Goal: Task Accomplishment & Management: Use online tool/utility

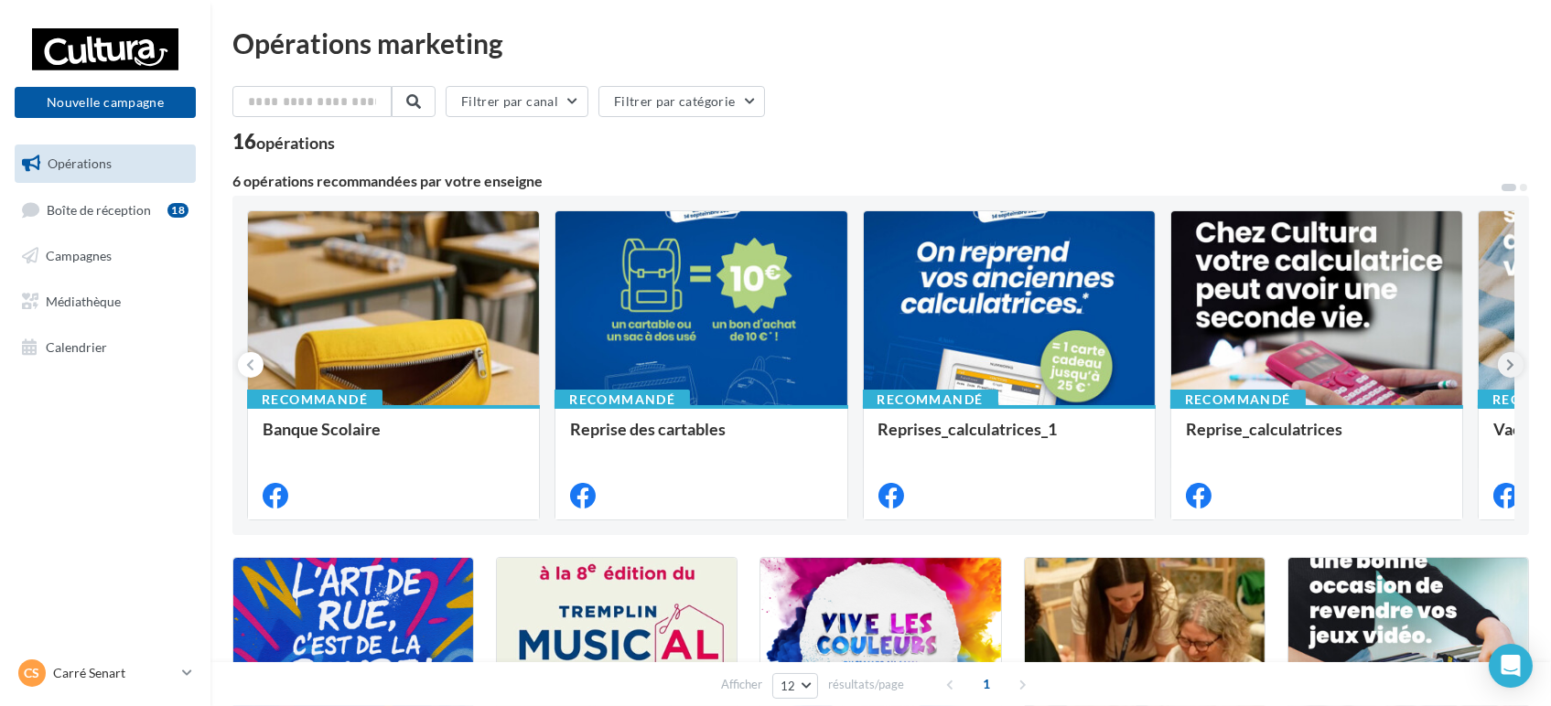
click at [1508, 376] on button at bounding box center [1511, 365] width 26 height 26
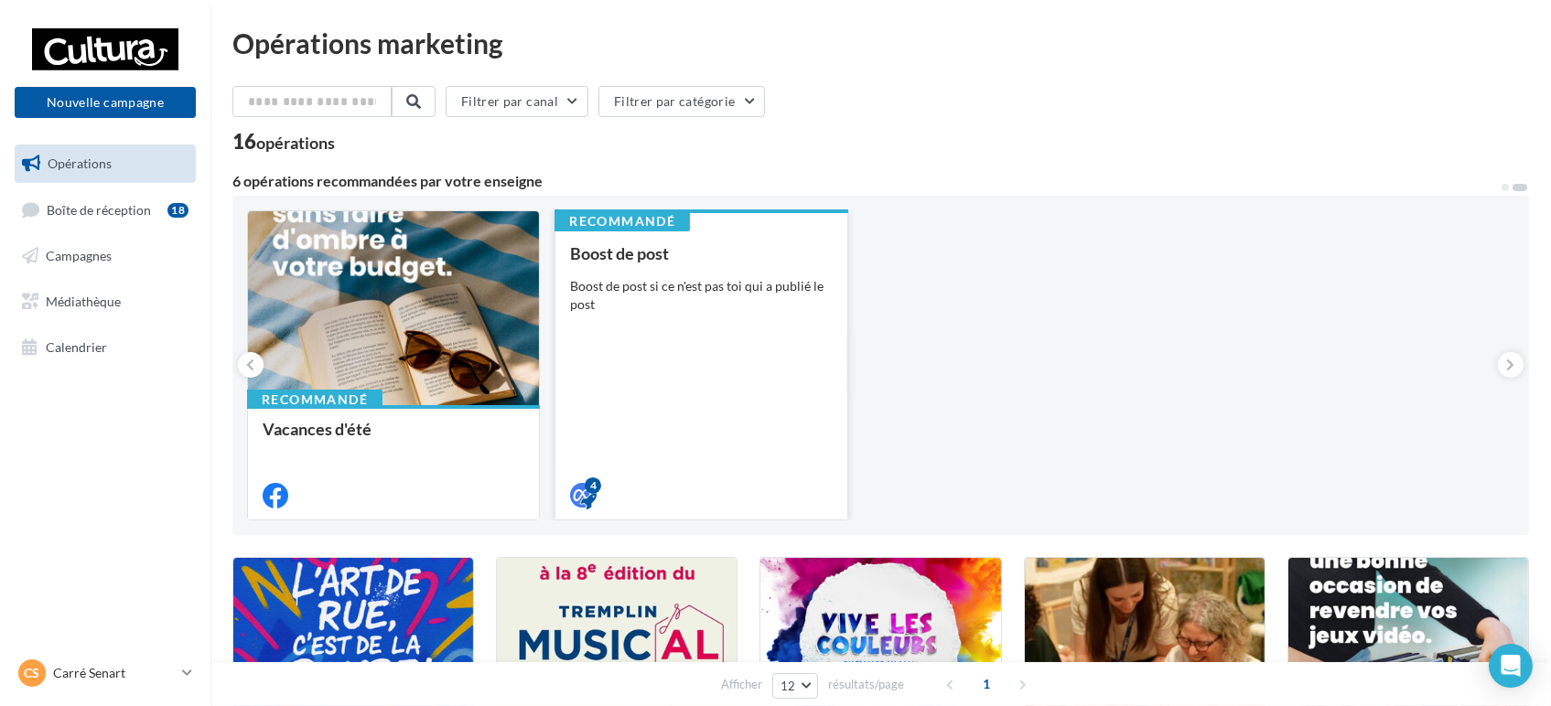
click at [648, 316] on div "Boost de post Boost de post si ce n'est pas toi qui a publié le post" at bounding box center [701, 373] width 262 height 259
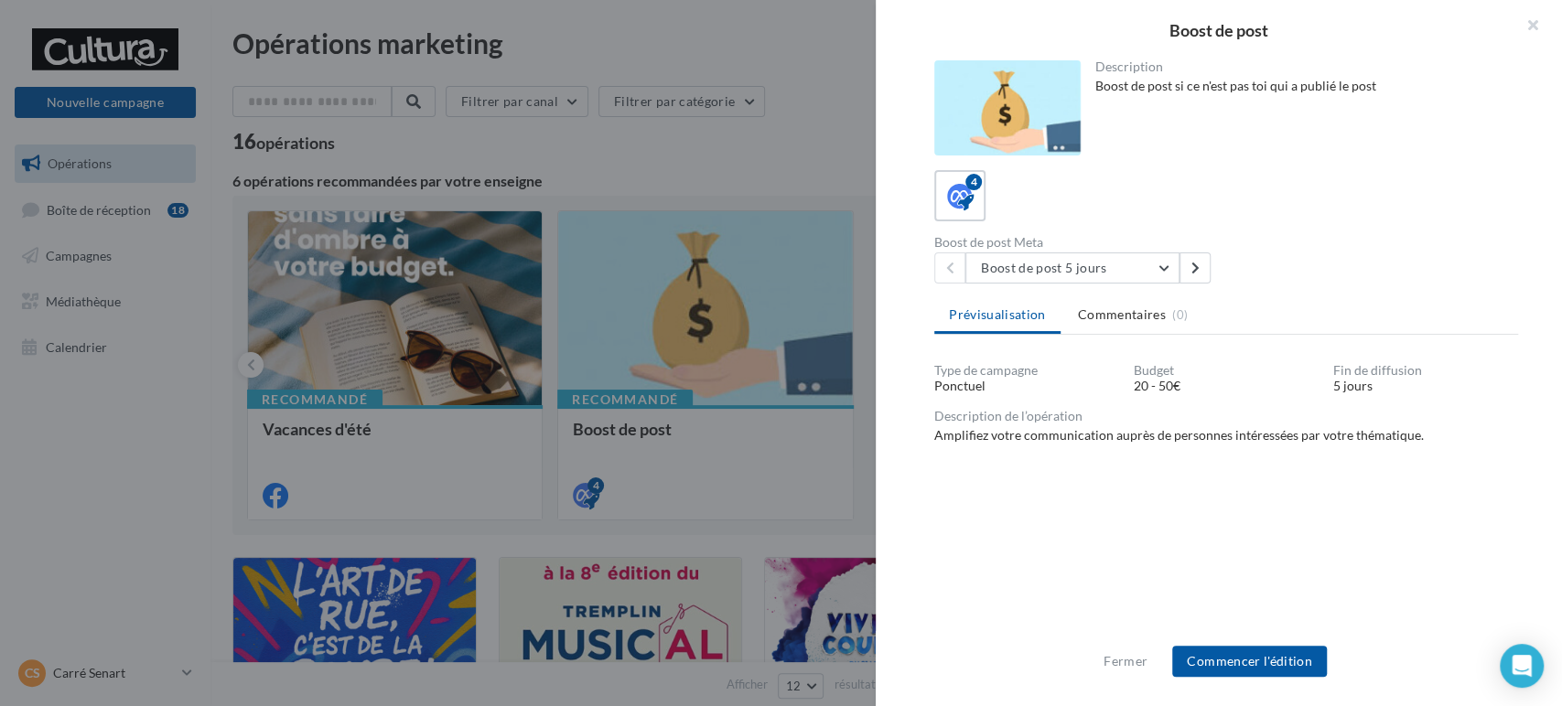
click at [1245, 689] on div "Fermer Commencer l'édition" at bounding box center [1218, 668] width 686 height 75
click at [1261, 658] on button "Commencer l'édition" at bounding box center [1249, 661] width 155 height 31
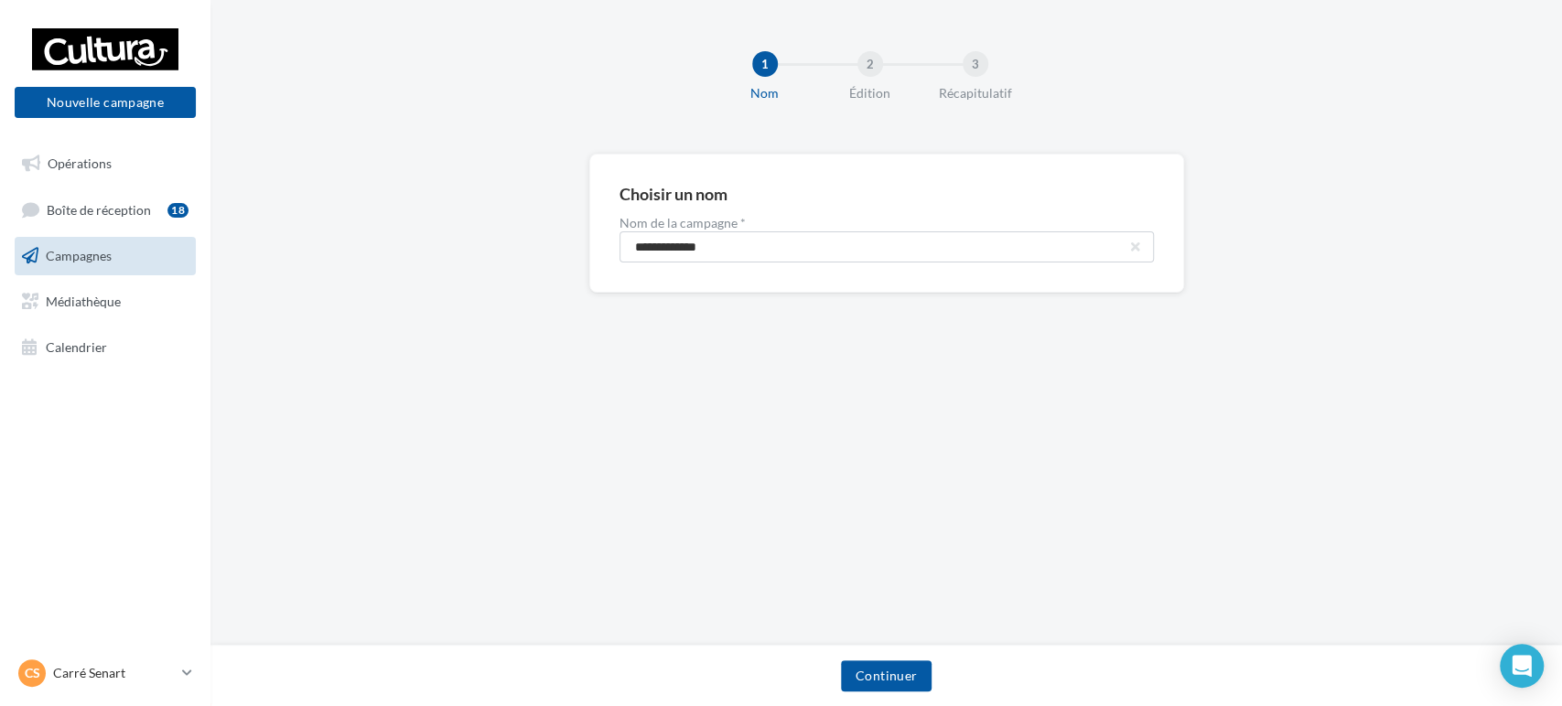
click at [790, 265] on div "**********" at bounding box center [886, 223] width 595 height 139
drag, startPoint x: 803, startPoint y: 254, endPoint x: 445, endPoint y: 270, distance: 358.9
click at [445, 270] on div "**********" at bounding box center [885, 253] width 1351 height 198
paste input "****"
type input "**********"
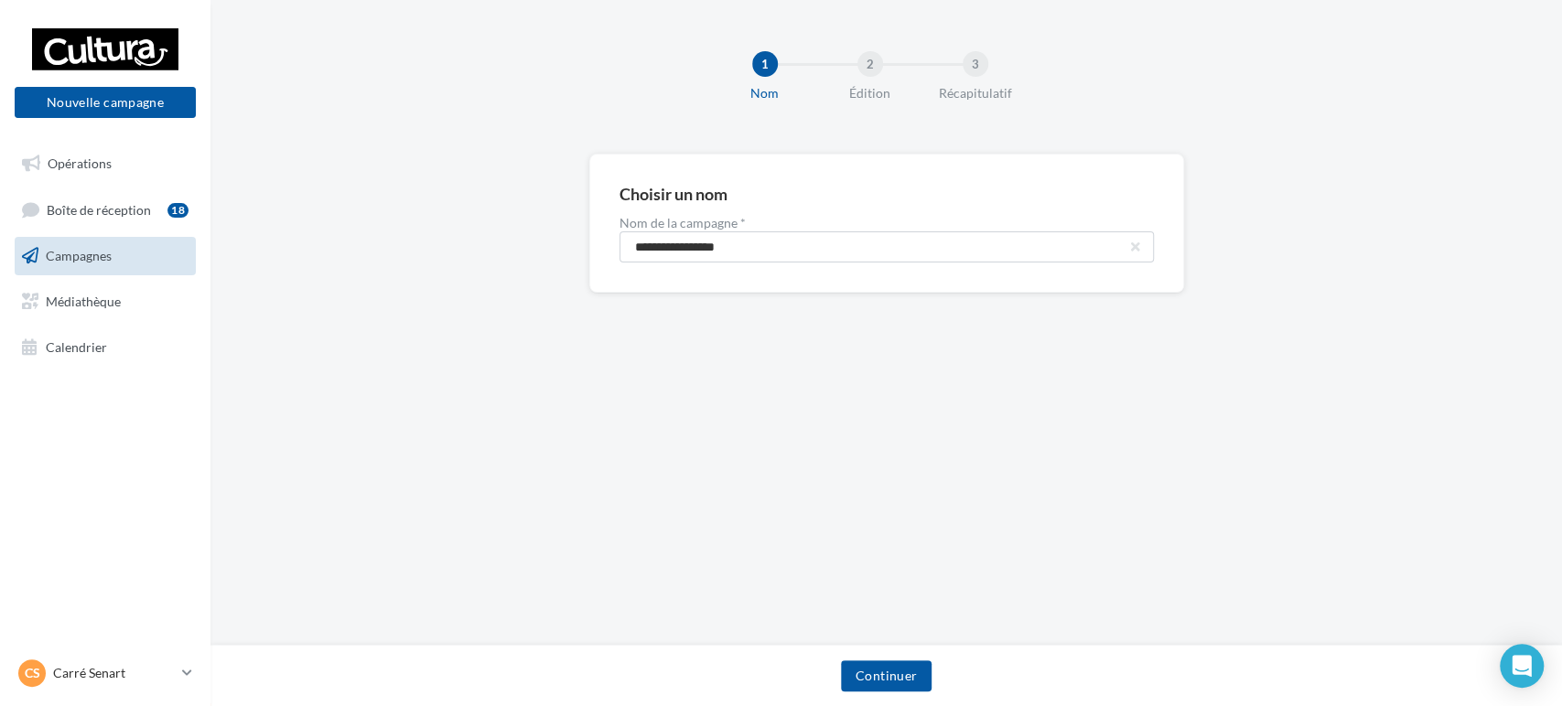
click at [883, 644] on div "**********" at bounding box center [885, 323] width 1351 height 646
click at [880, 671] on button "Continuer" at bounding box center [886, 675] width 91 height 31
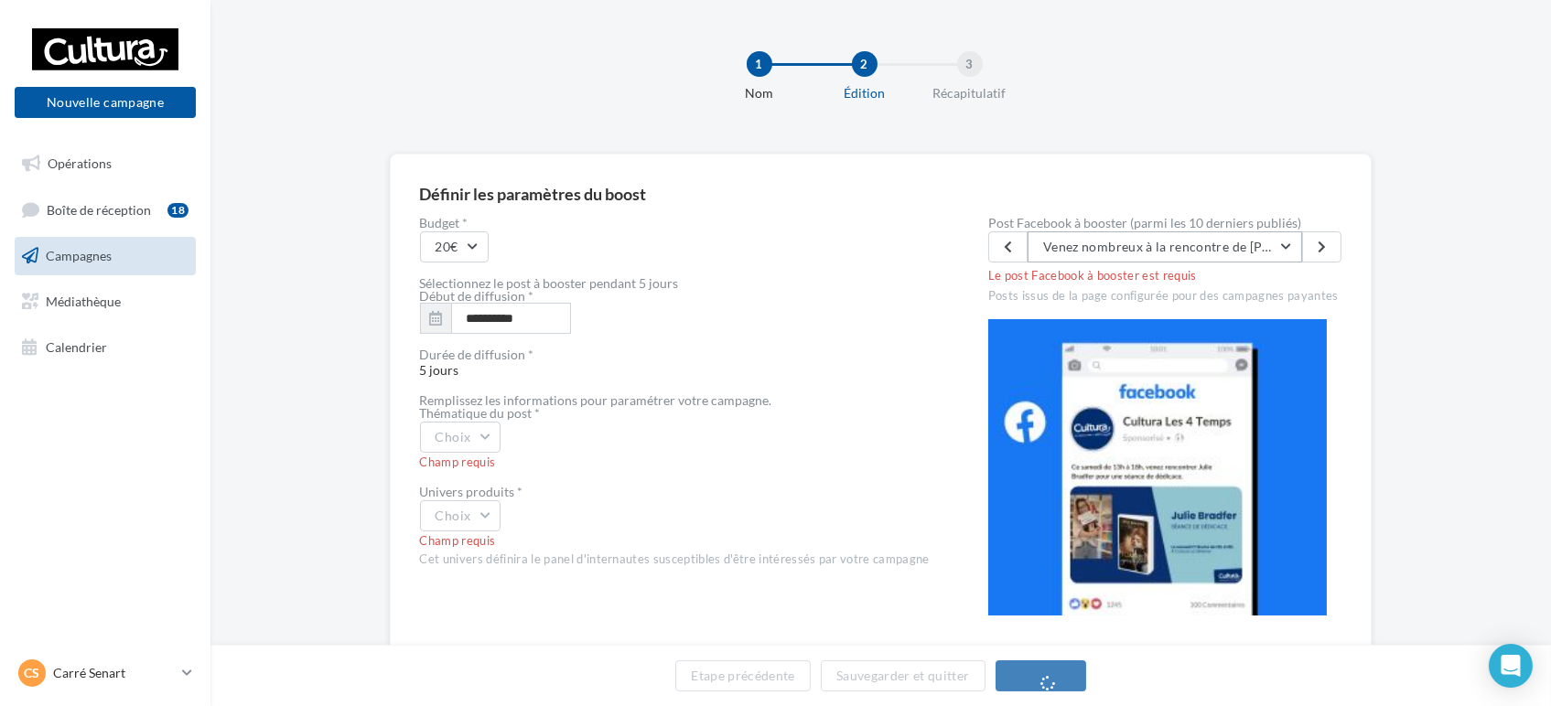
click at [1215, 252] on span "Venez nombreux à la rencontre de Marion Jaussaud pour un moment d'échange et de…" at bounding box center [1479, 247] width 872 height 16
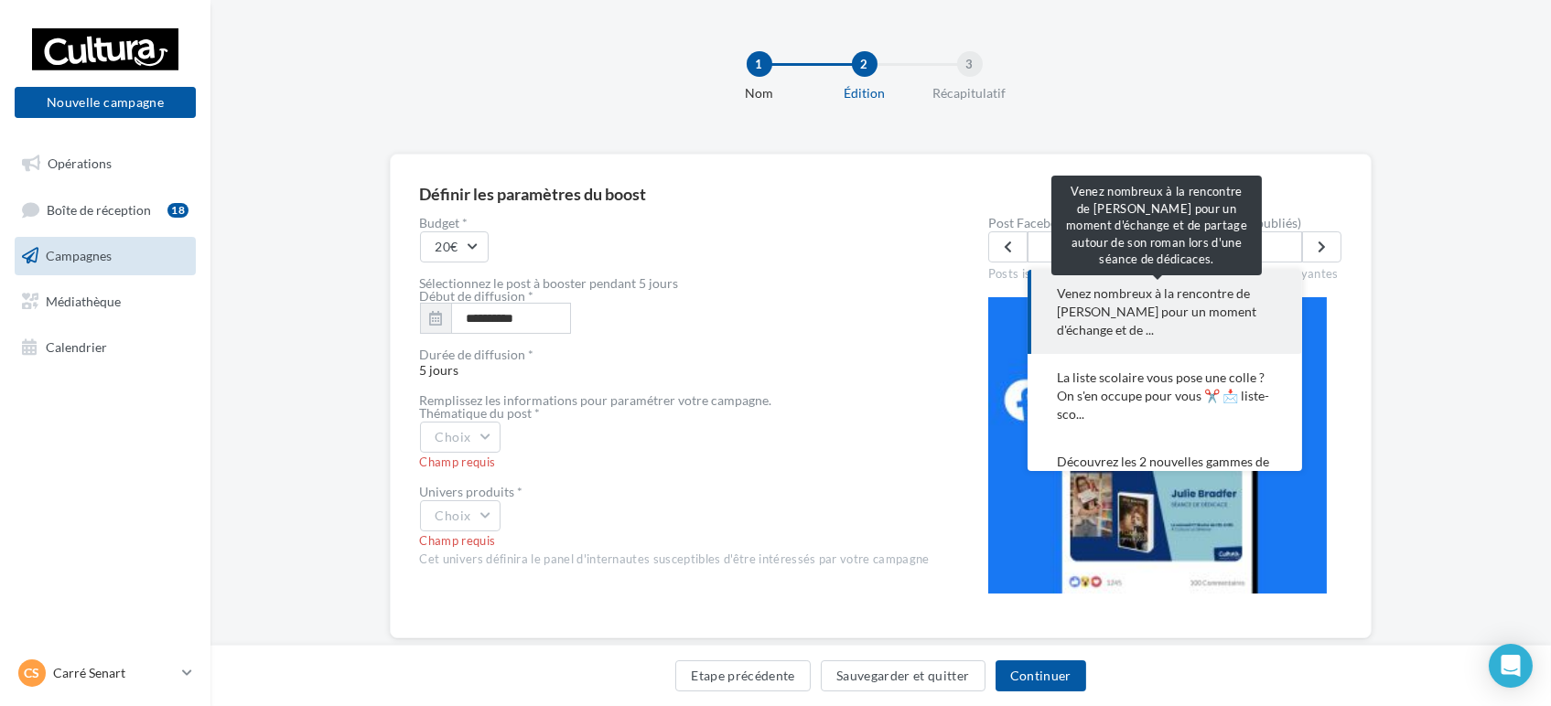
click at [1203, 327] on span "Venez nombreux à la rencontre de Marion Jaussaud pour un moment d'échange et de…" at bounding box center [1165, 312] width 216 height 55
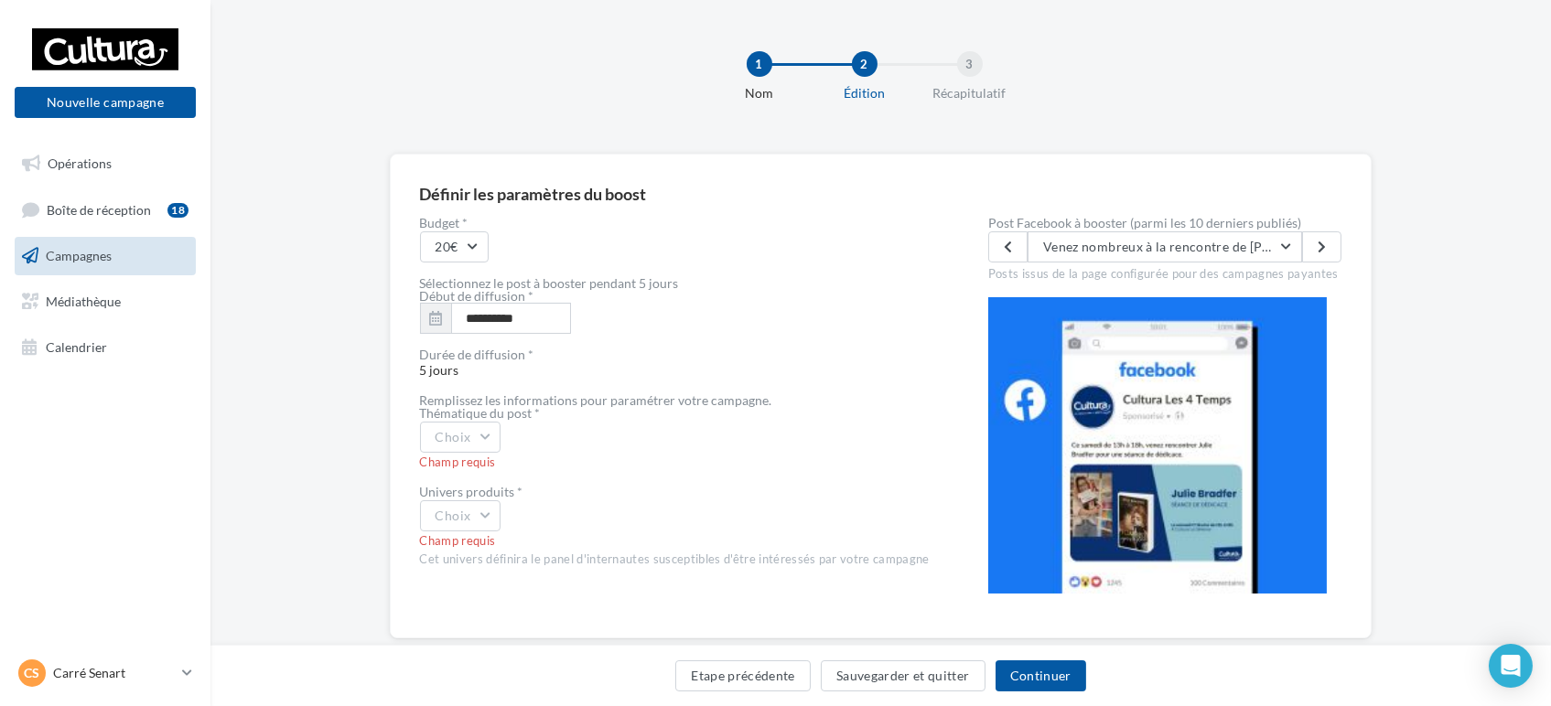
click at [1419, 327] on div "**********" at bounding box center [880, 425] width 1340 height 543
click at [1197, 262] on div "Post Facebook à booster (parmi les 10 derniers publiés) Venez nombreux à la ren…" at bounding box center [1165, 250] width 354 height 66
click at [1218, 247] on span "Venez nombreux à la rencontre de Marion Jaussaud pour un moment d'échange et de…" at bounding box center [1479, 247] width 872 height 16
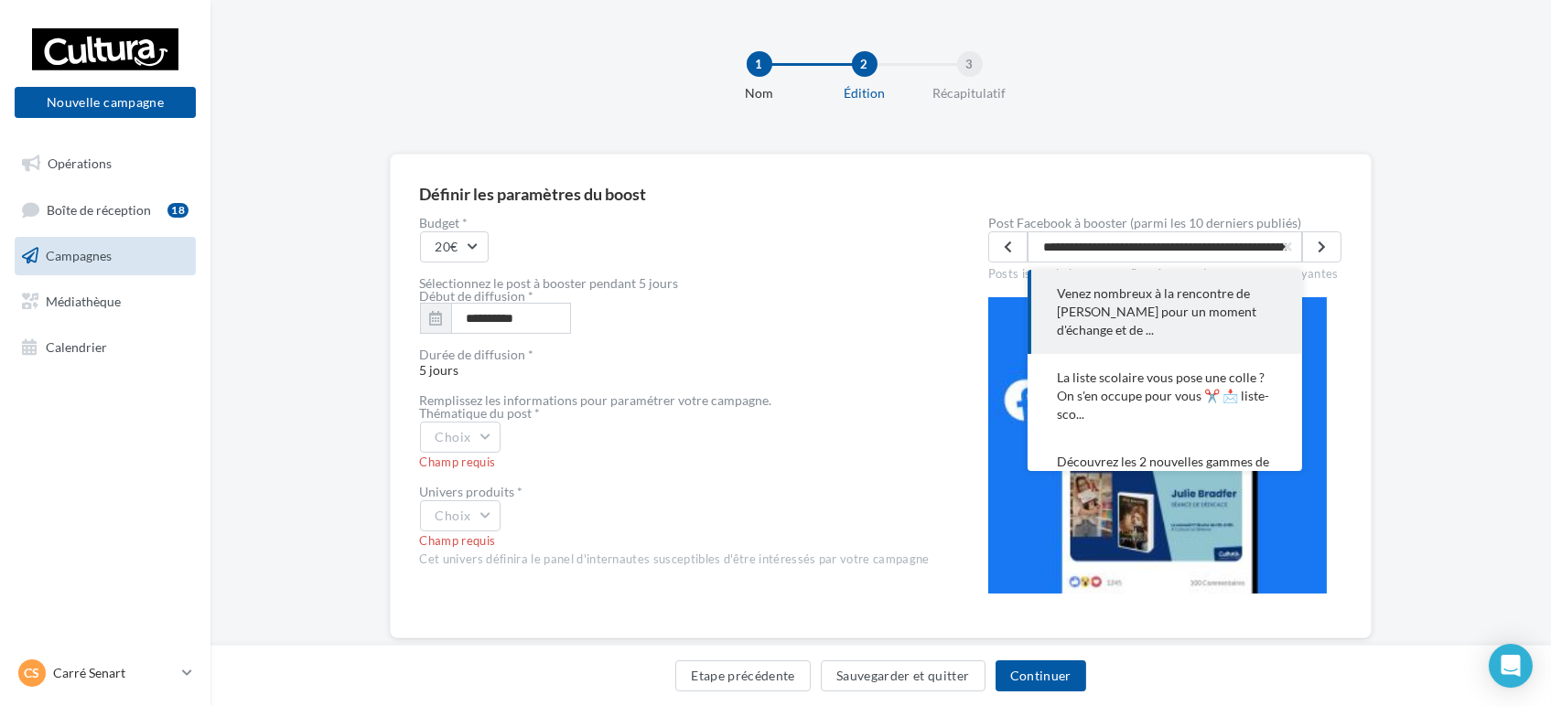
scroll to position [0, 564]
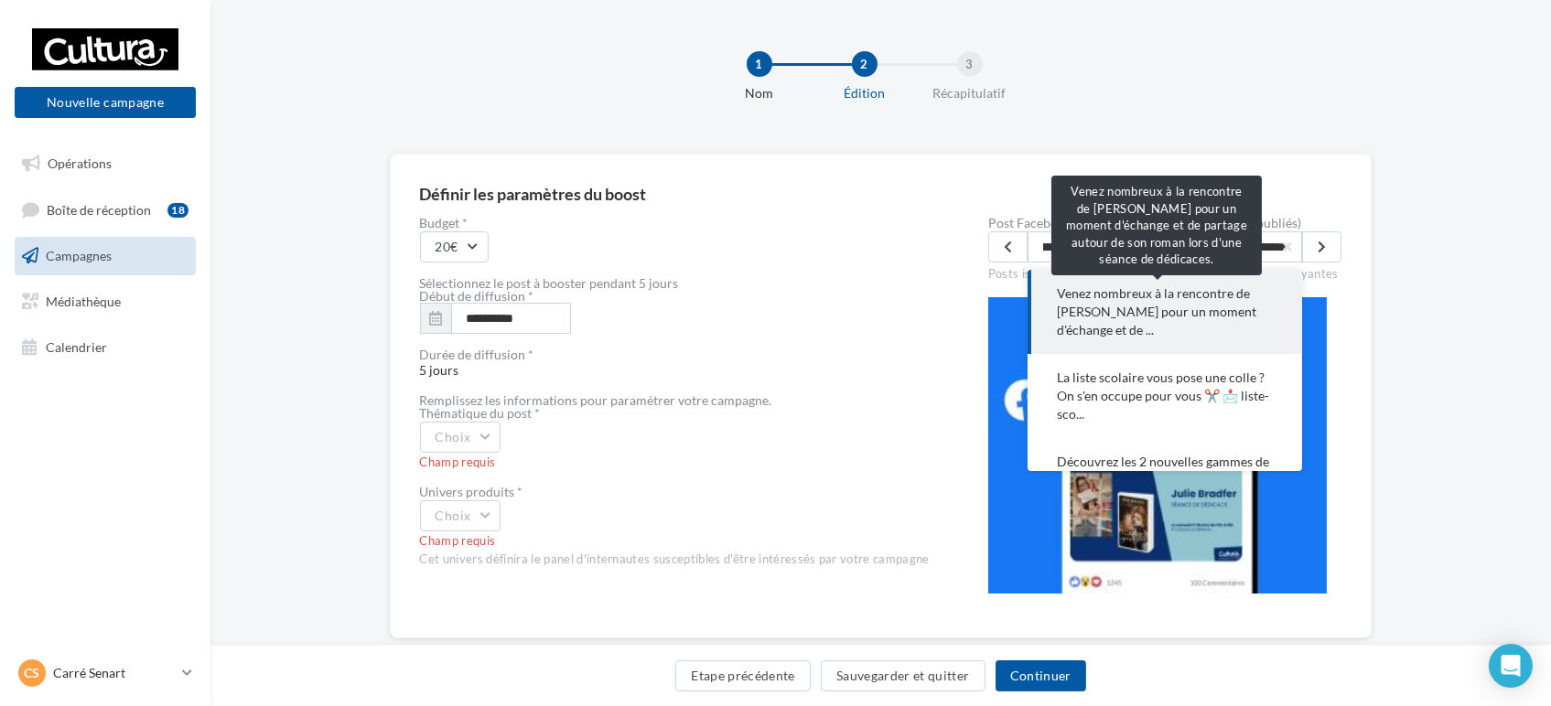
click at [1213, 335] on span "Venez nombreux à la rencontre de Marion Jaussaud pour un moment d'échange et de…" at bounding box center [1165, 312] width 216 height 55
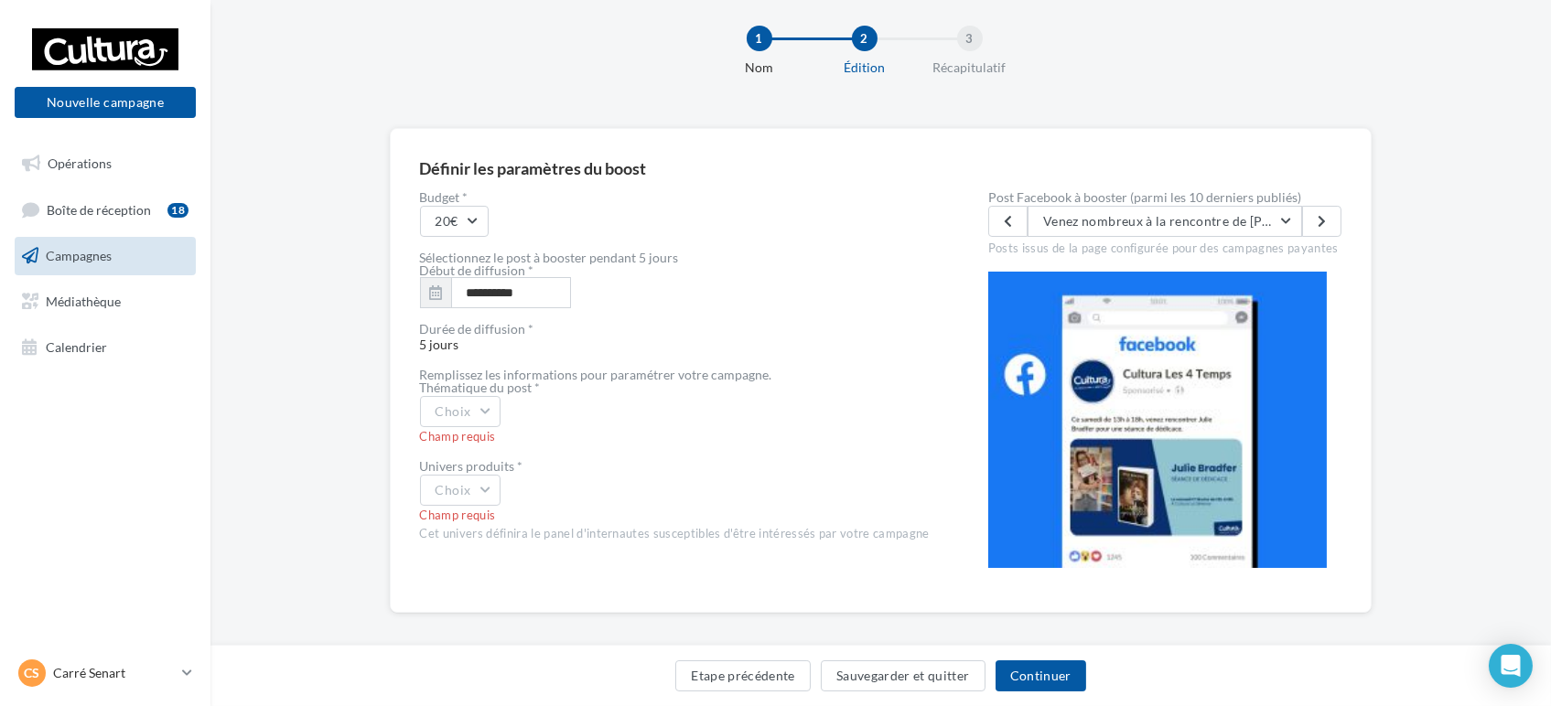
scroll to position [39, 0]
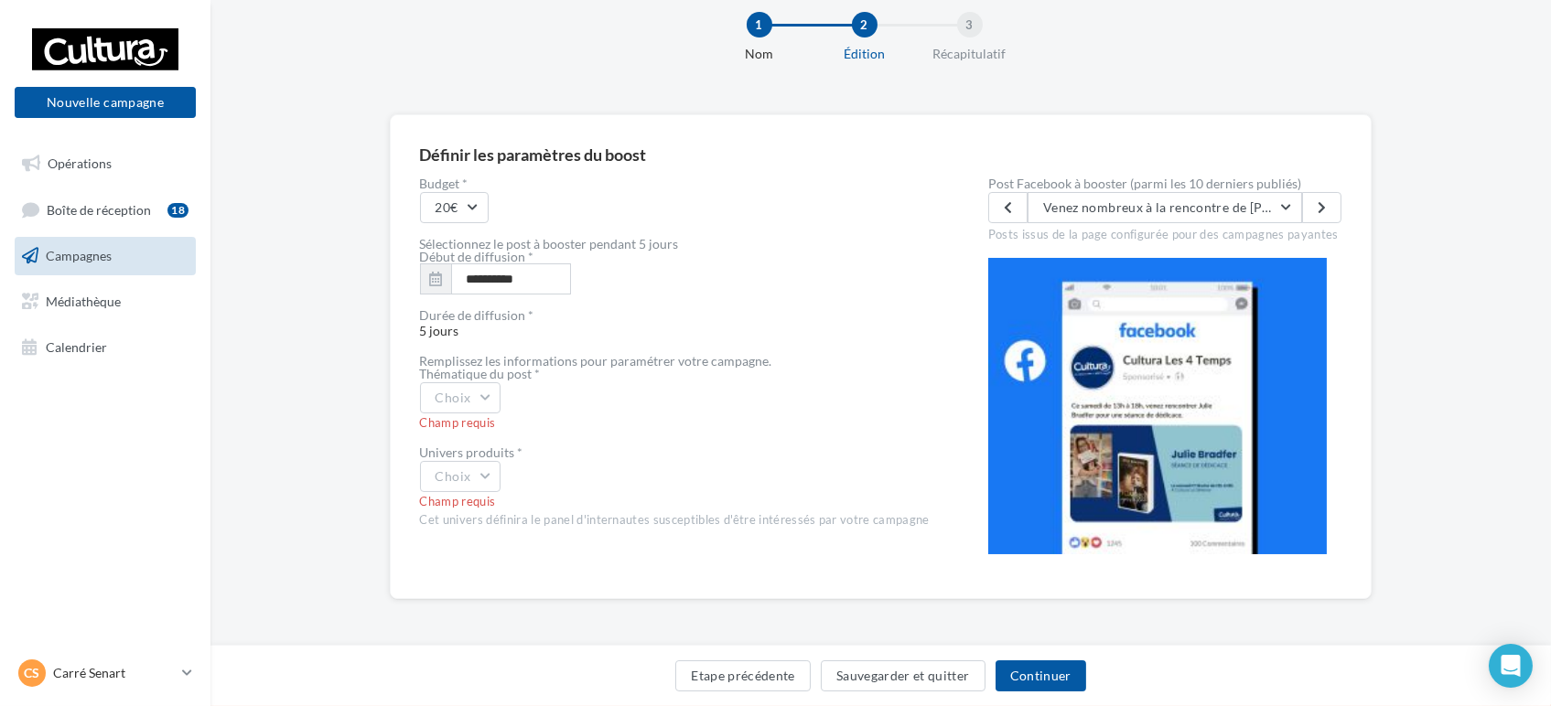
drag, startPoint x: 849, startPoint y: 194, endPoint x: 1331, endPoint y: 467, distance: 554.3
click at [1315, 467] on div "**********" at bounding box center [881, 373] width 922 height 392
click at [1478, 456] on div "**********" at bounding box center [880, 385] width 1340 height 543
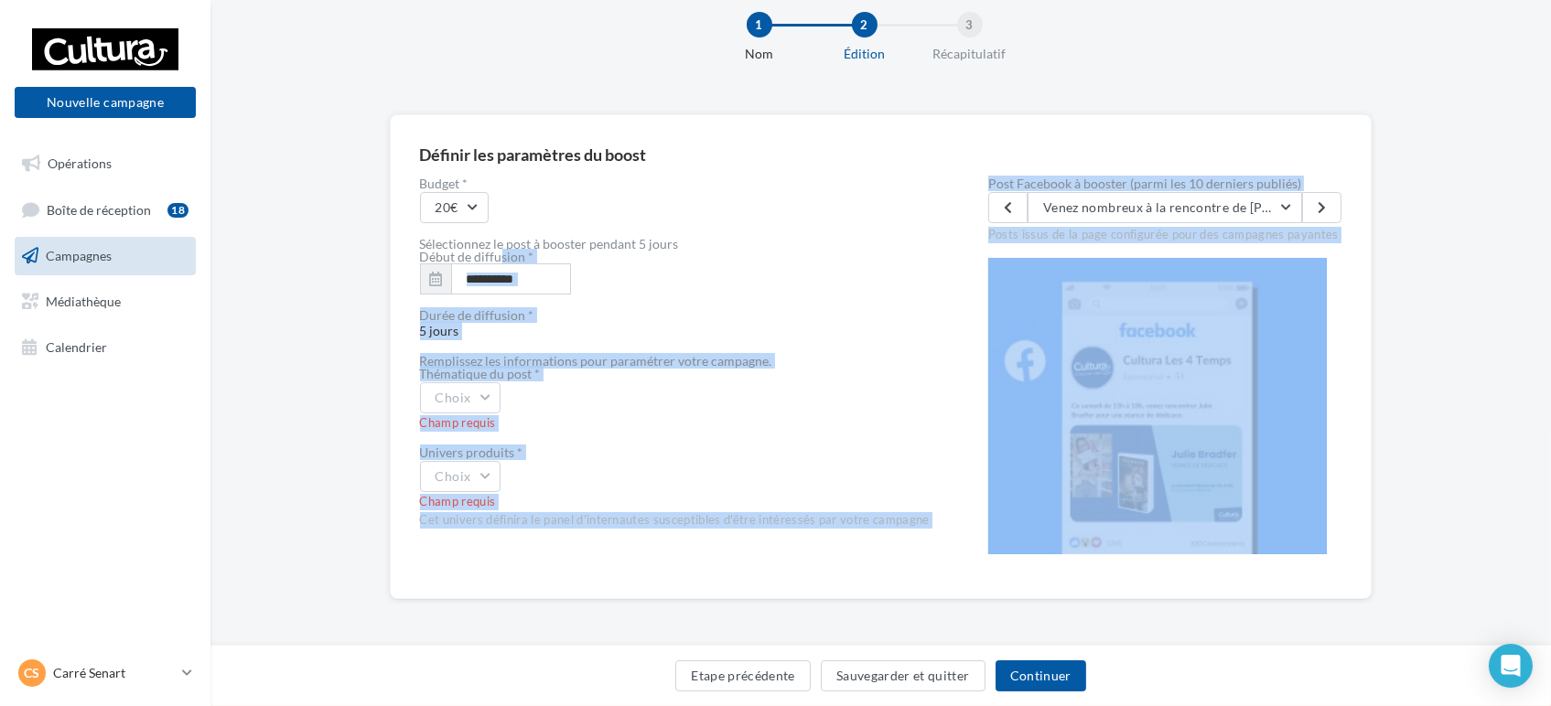
drag, startPoint x: 1388, startPoint y: 459, endPoint x: 435, endPoint y: 253, distance: 975.2
click at [435, 253] on div "**********" at bounding box center [880, 385] width 1340 height 543
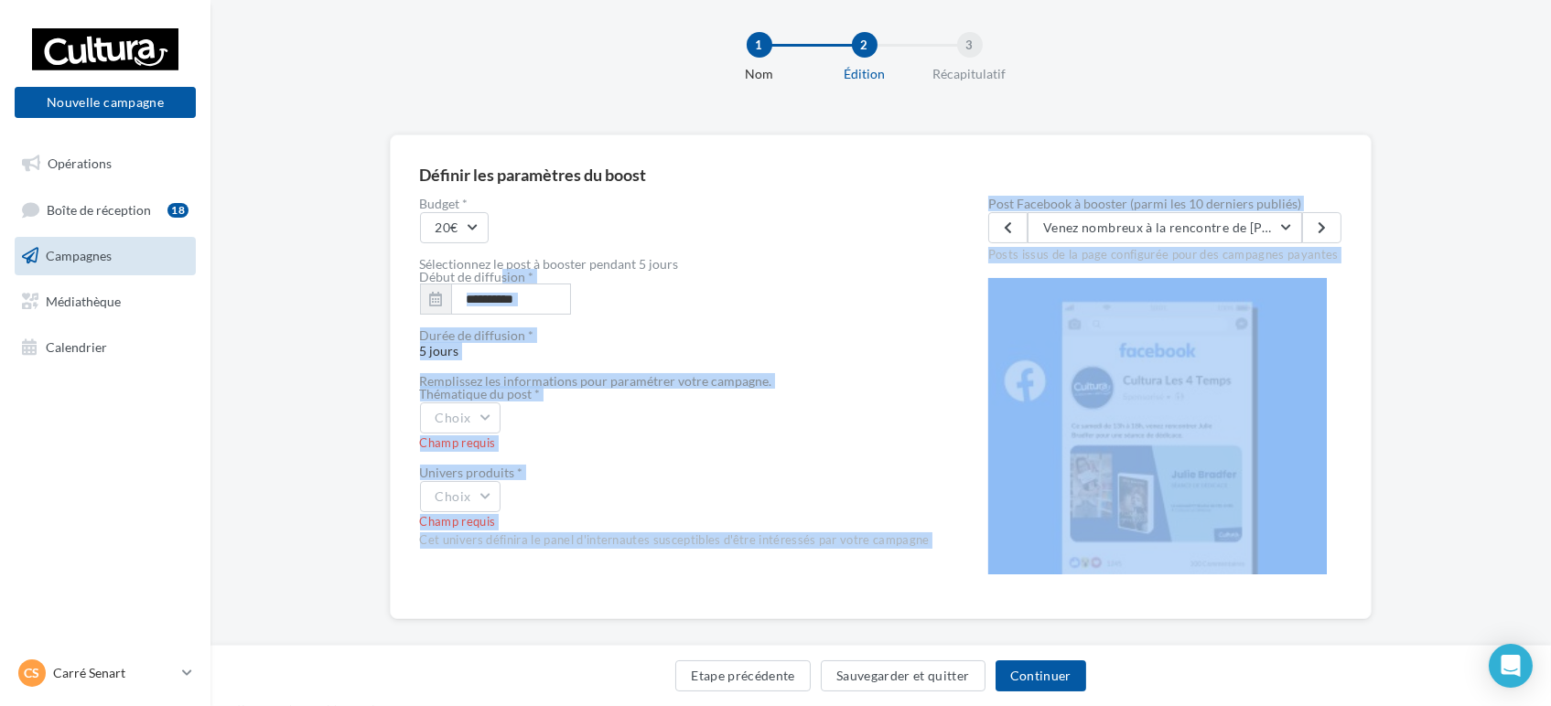
scroll to position [0, 0]
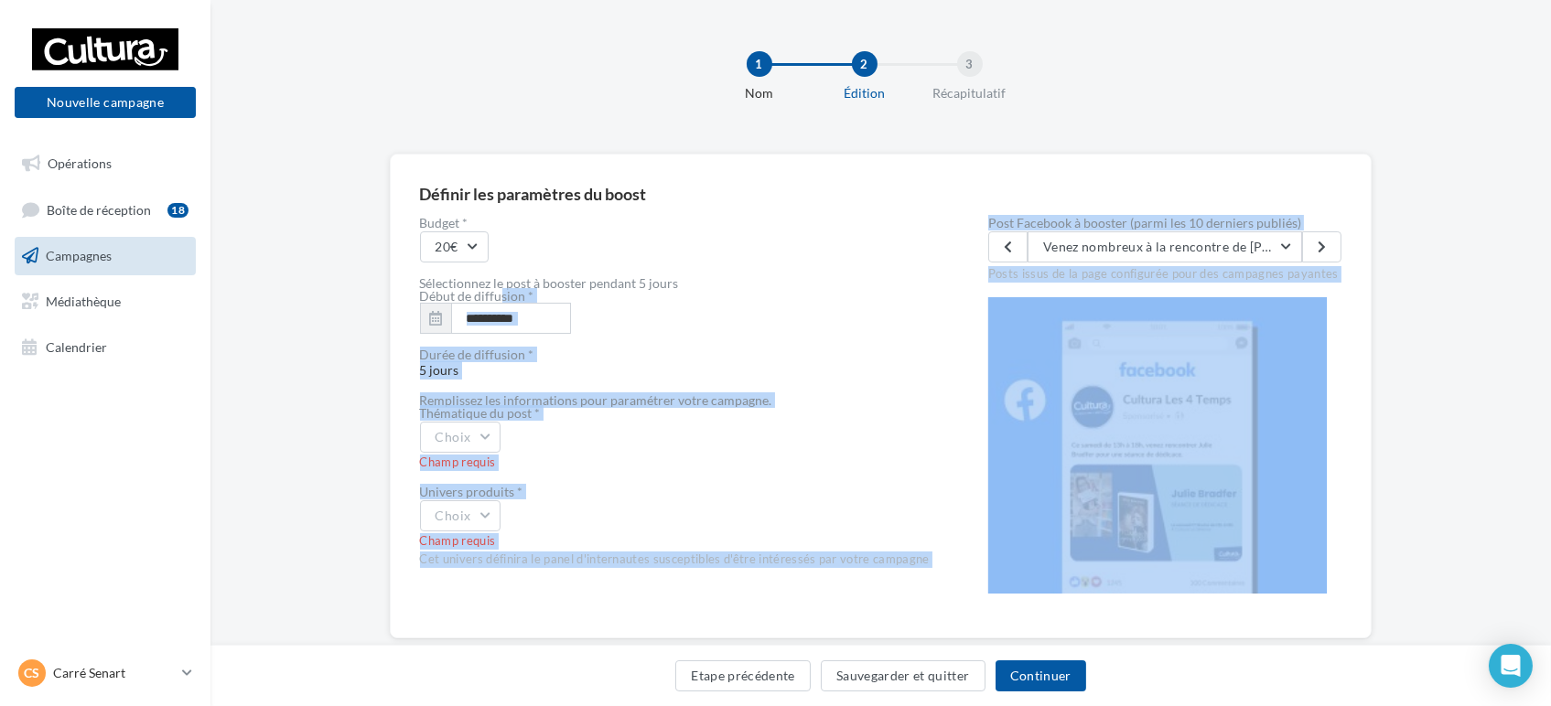
click at [655, 306] on div "**********" at bounding box center [675, 318] width 510 height 31
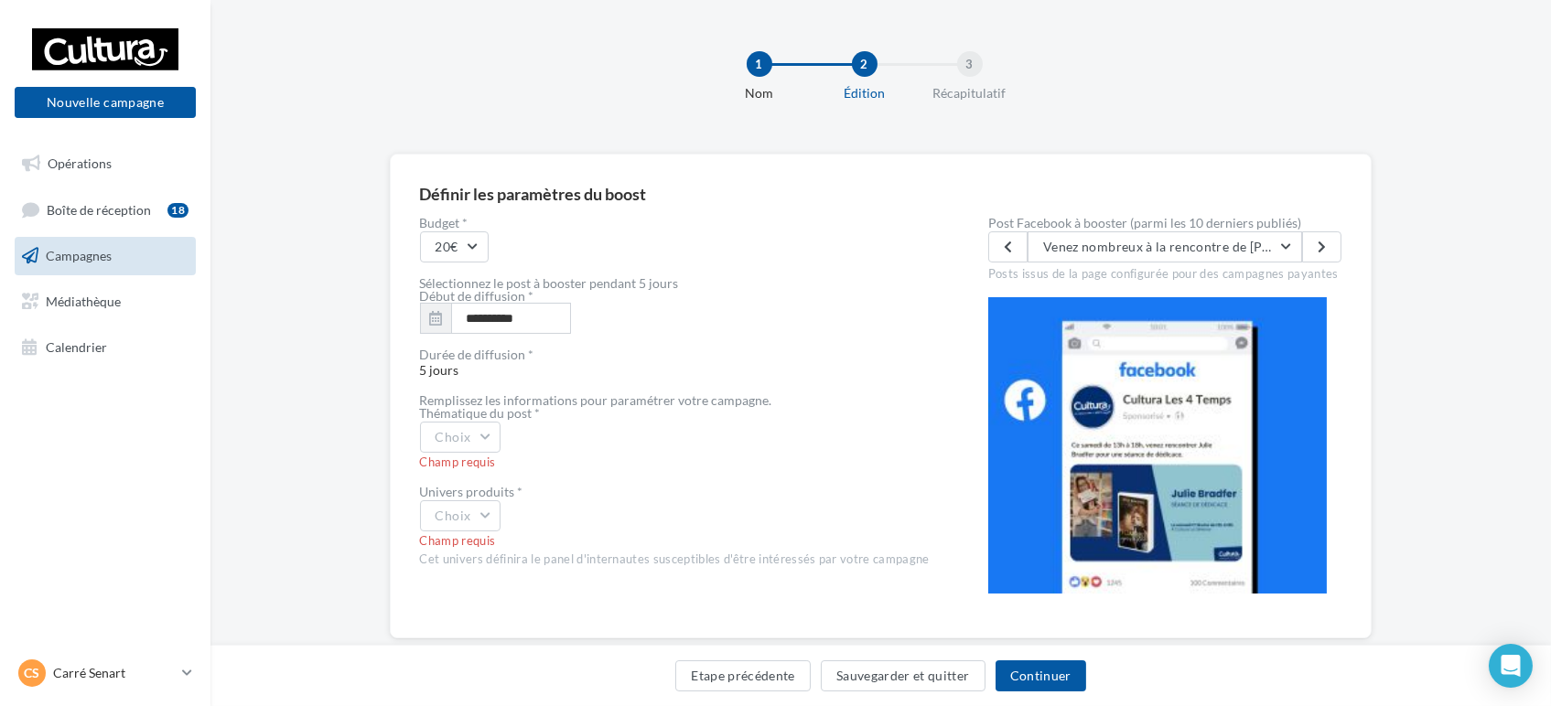
drag, startPoint x: 600, startPoint y: 261, endPoint x: 790, endPoint y: 439, distance: 260.8
click at [722, 423] on div "**********" at bounding box center [675, 413] width 510 height 392
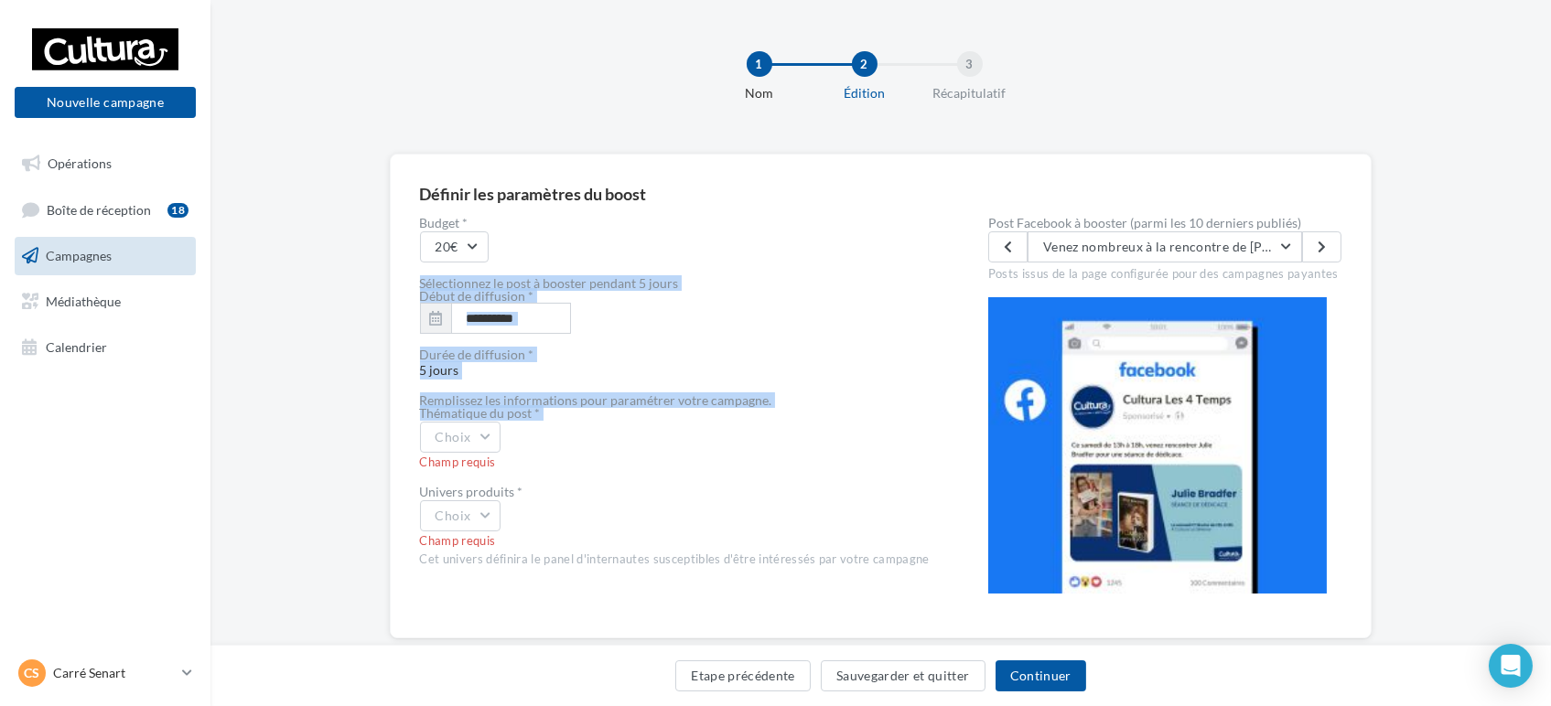
click at [807, 437] on div "Choix" at bounding box center [675, 437] width 510 height 31
click at [1150, 247] on span "Venez nombreux à la rencontre de Marion Jaussaud pour un moment d'échange et de…" at bounding box center [1479, 247] width 872 height 16
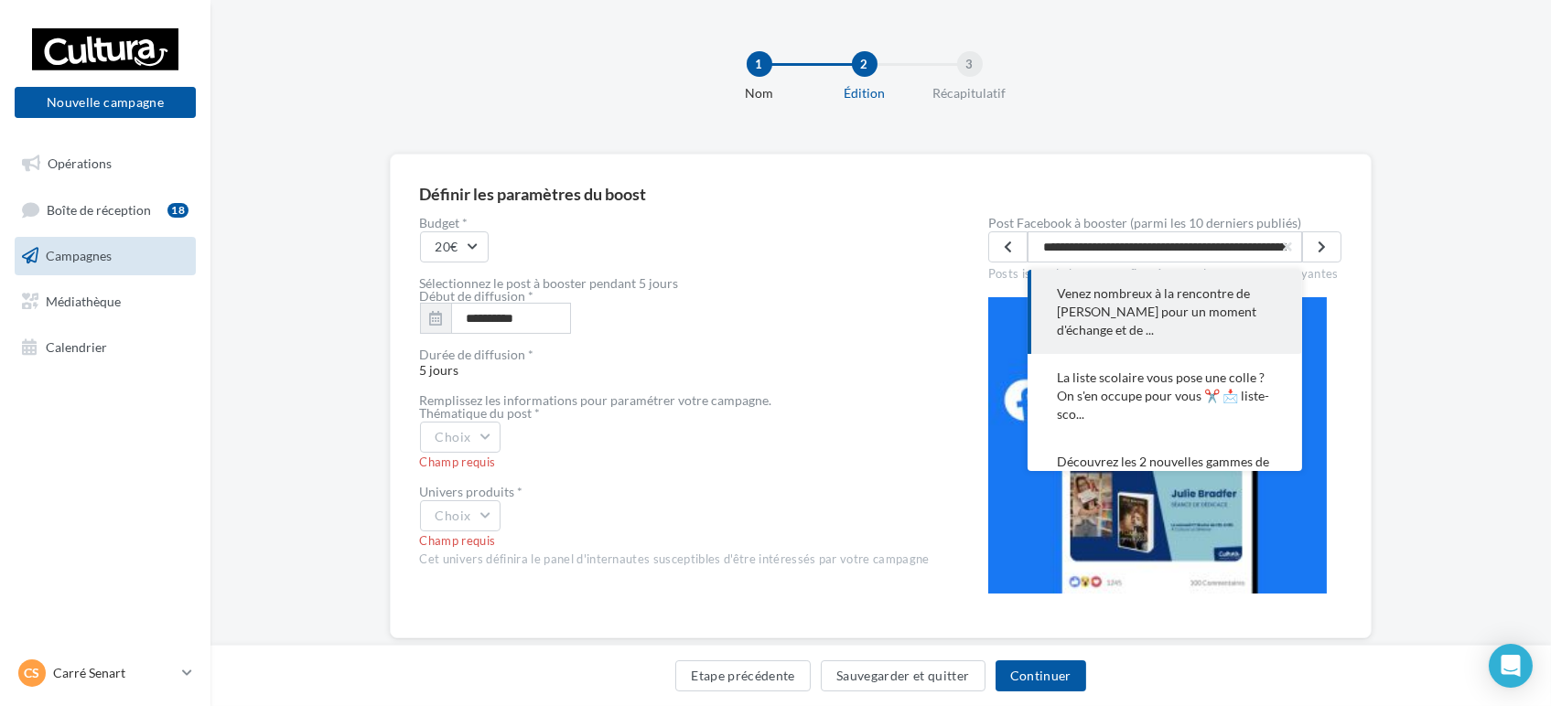
scroll to position [0, 564]
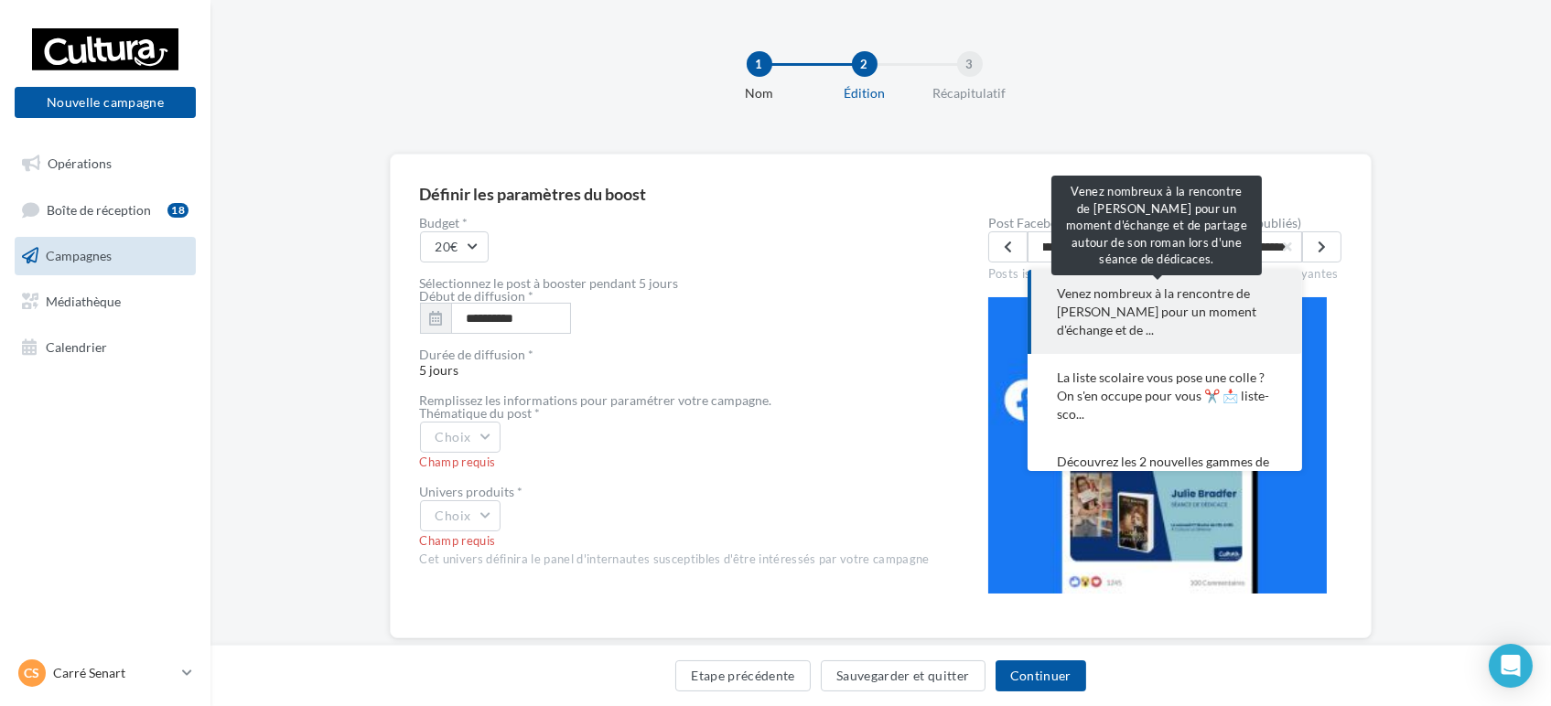
click at [1149, 295] on span "Venez nombreux à la rencontre de Marion Jaussaud pour un moment d'échange et de…" at bounding box center [1165, 312] width 216 height 55
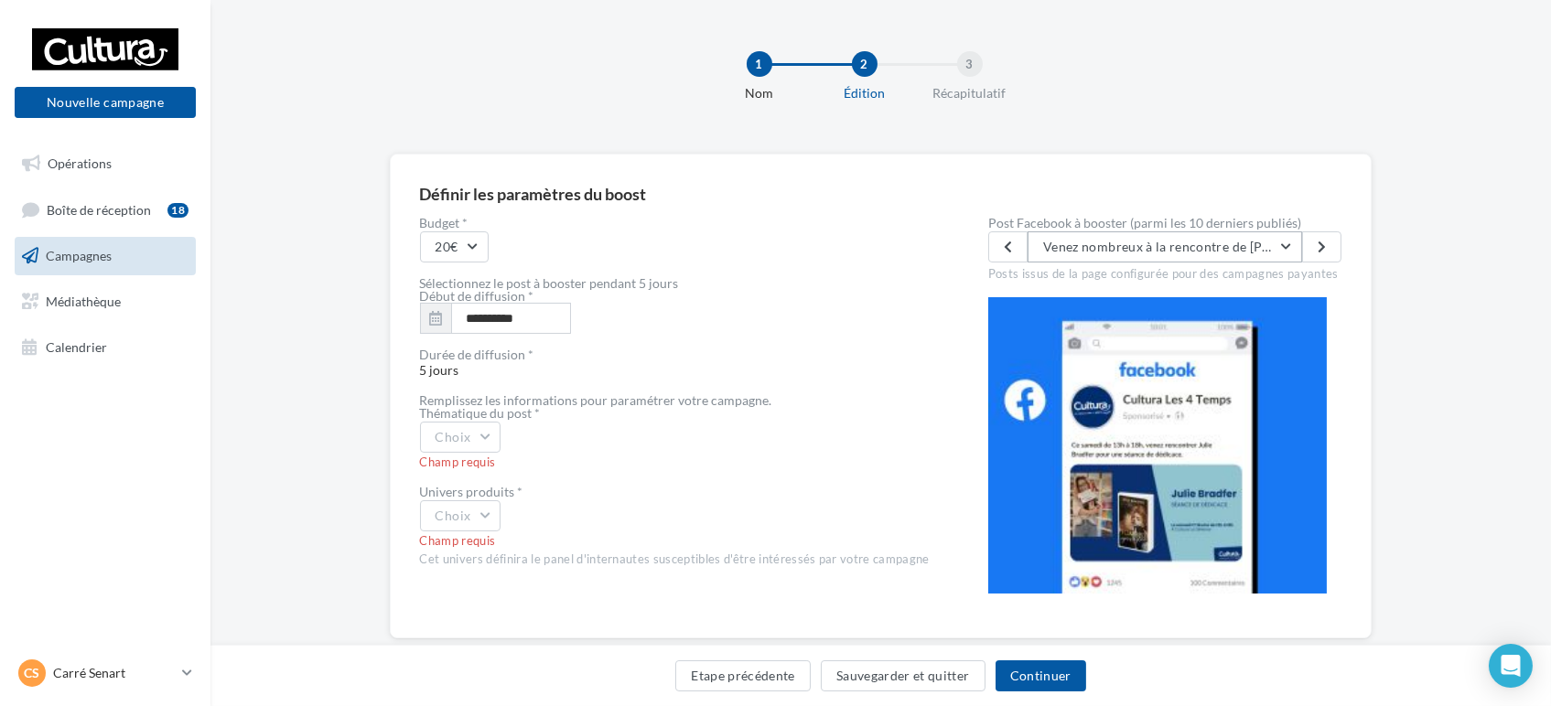
click at [1184, 232] on button "Venez nombreux à la rencontre de Marion Jaussaud pour un moment d'échange et de…" at bounding box center [1164, 246] width 274 height 31
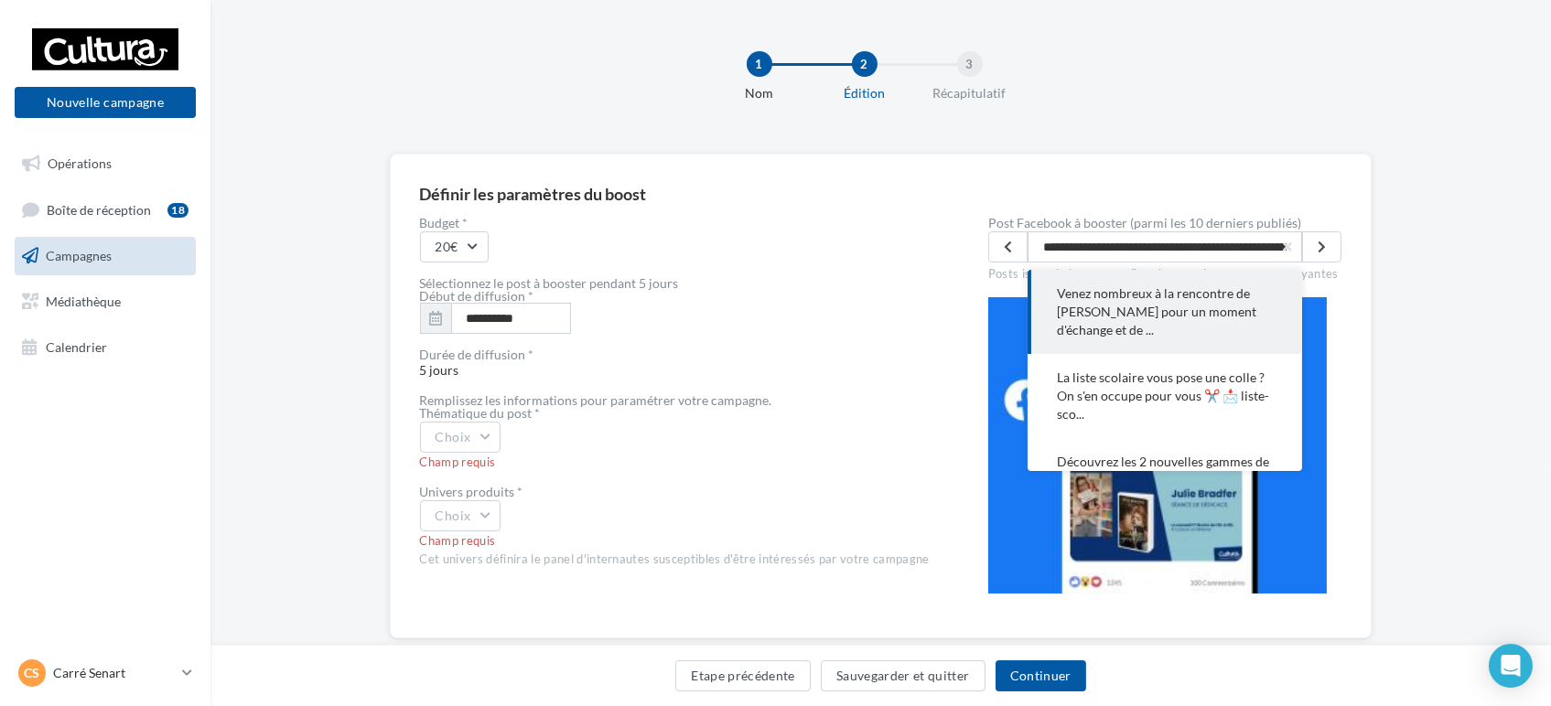
scroll to position [0, 564]
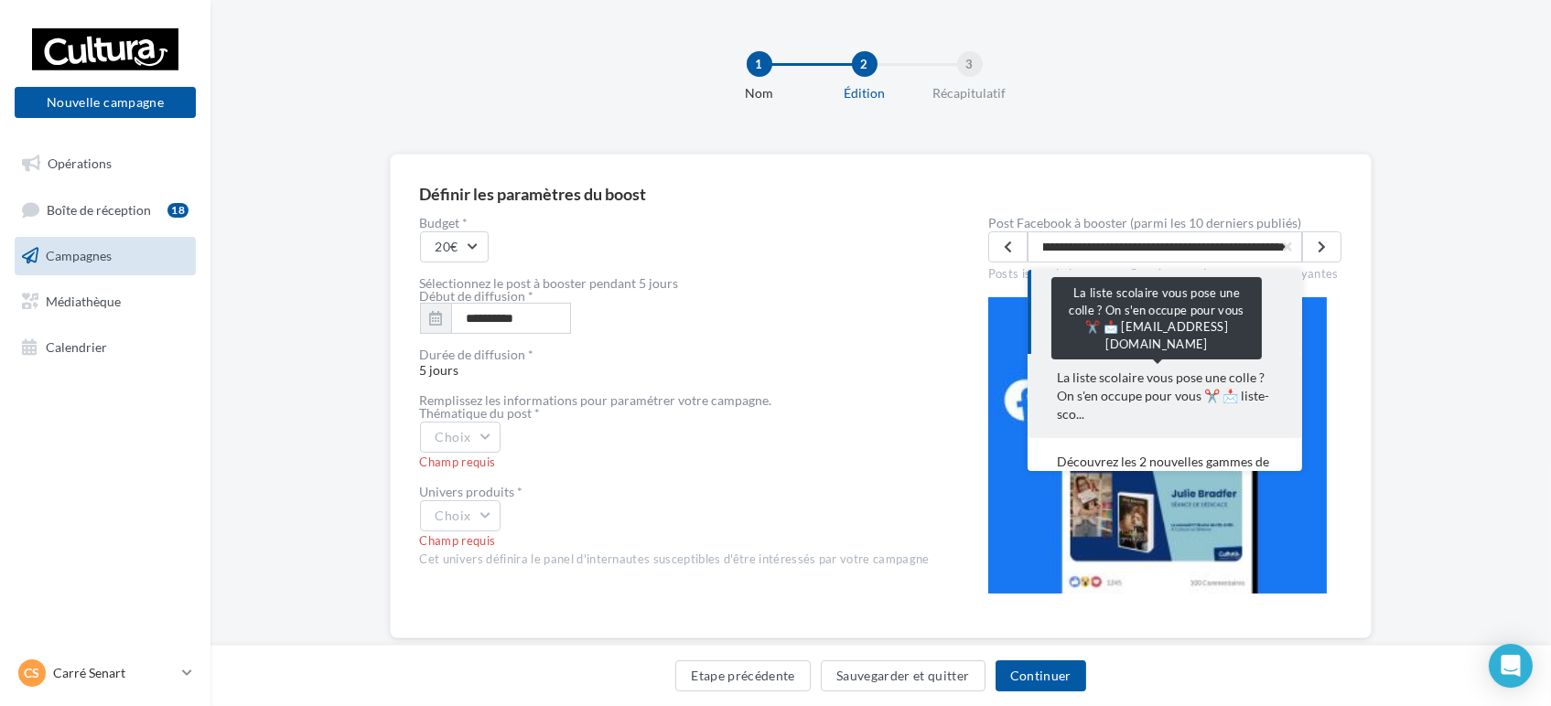
click at [1205, 383] on span "La liste scolaire vous pose une colle ? On s'en occupe pour vous ✂️ 📩 liste-sco…" at bounding box center [1165, 396] width 216 height 55
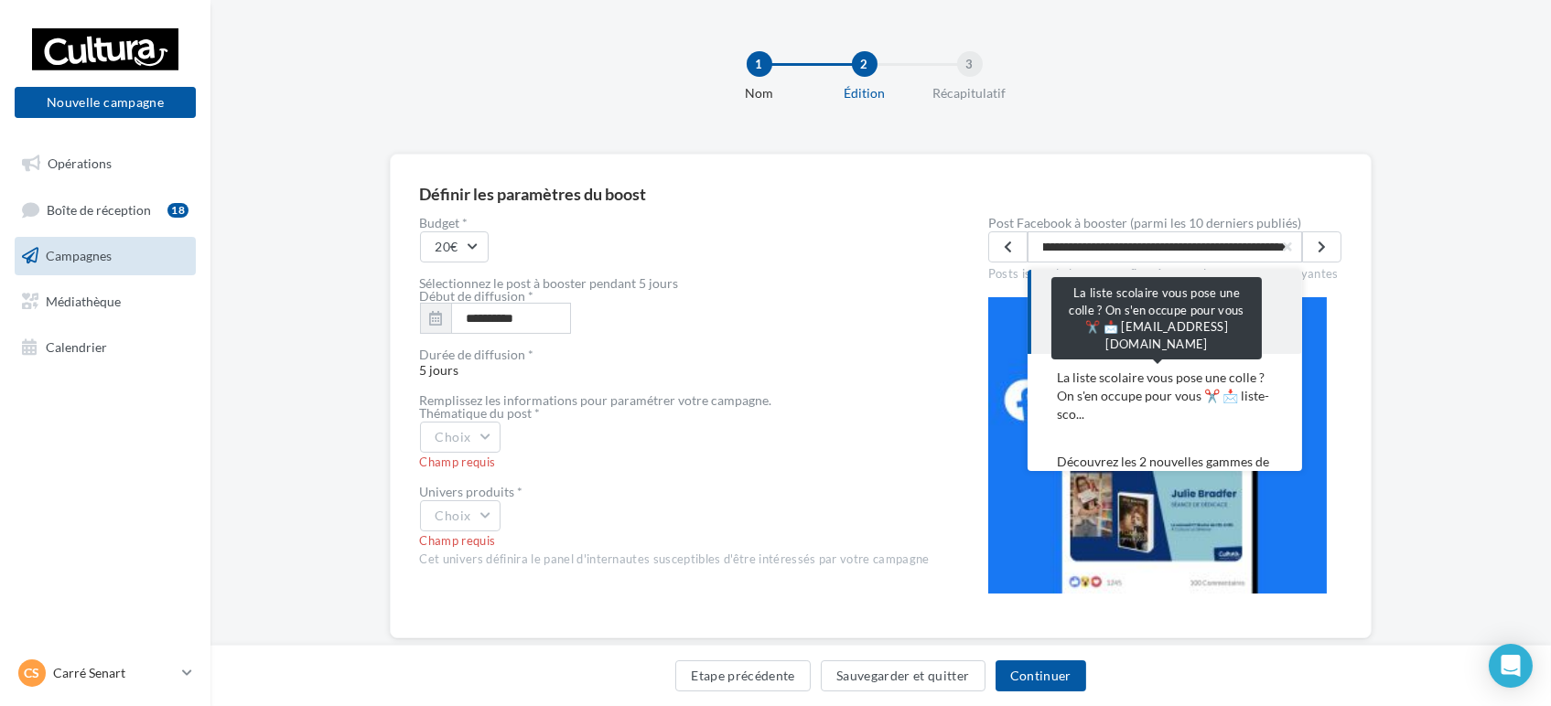
scroll to position [0, 0]
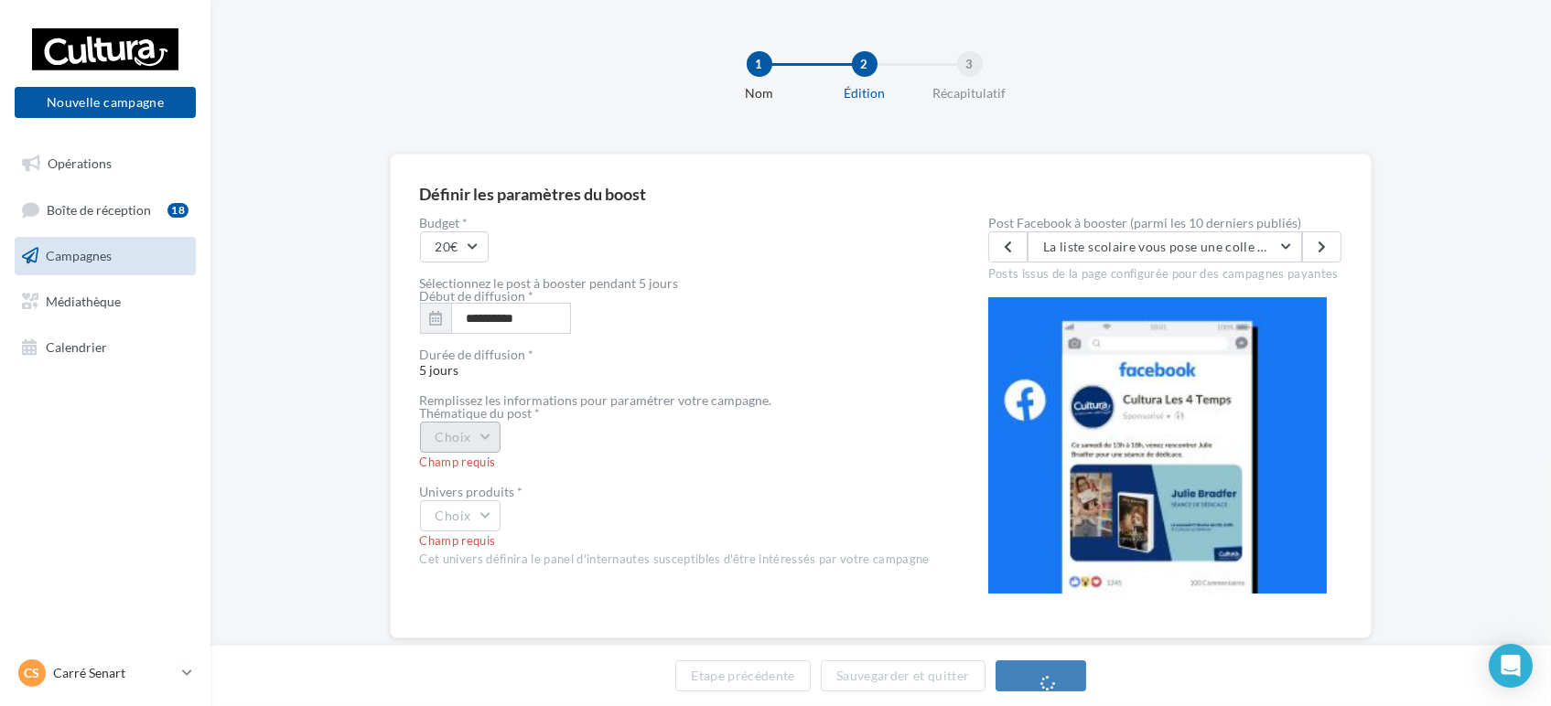
click at [493, 435] on button "Choix" at bounding box center [460, 437] width 81 height 31
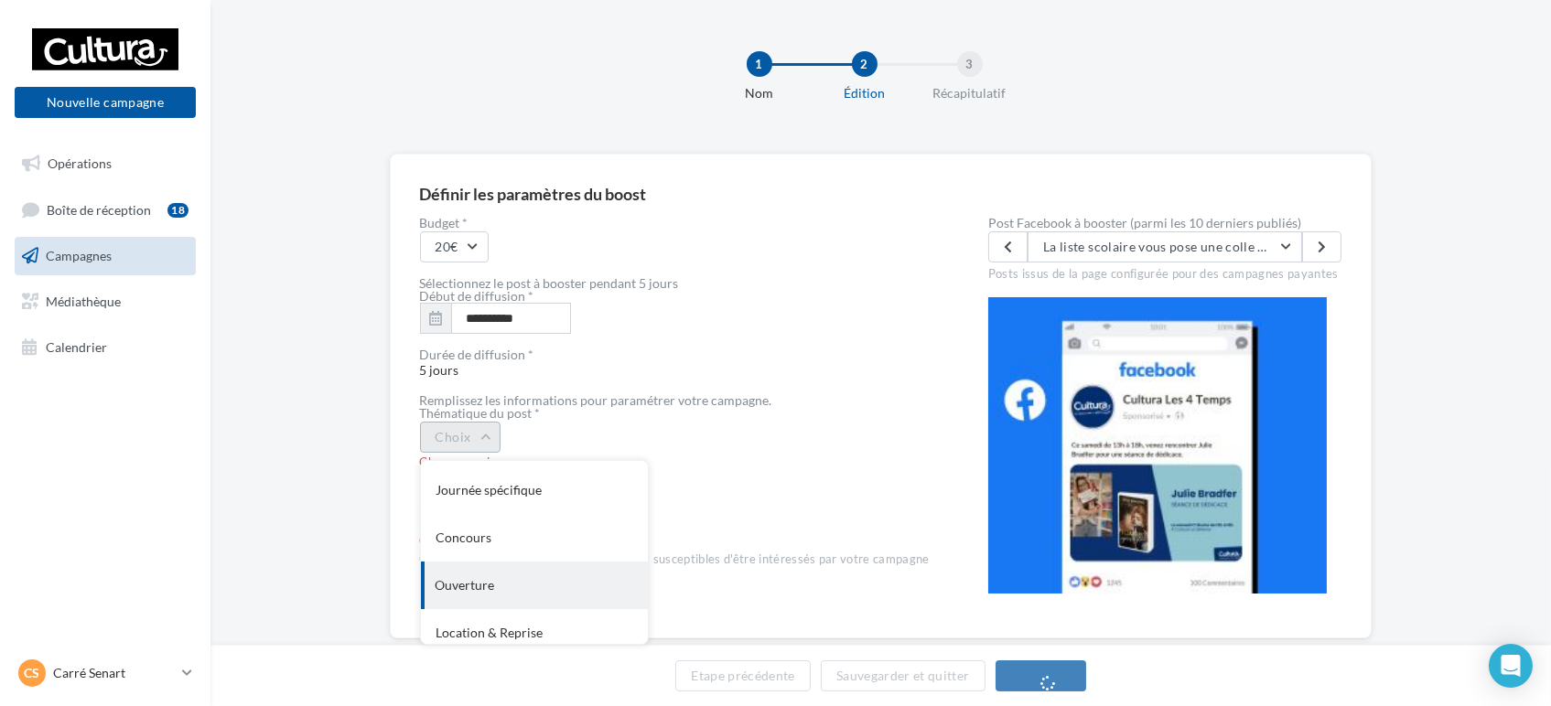
scroll to position [198, 0]
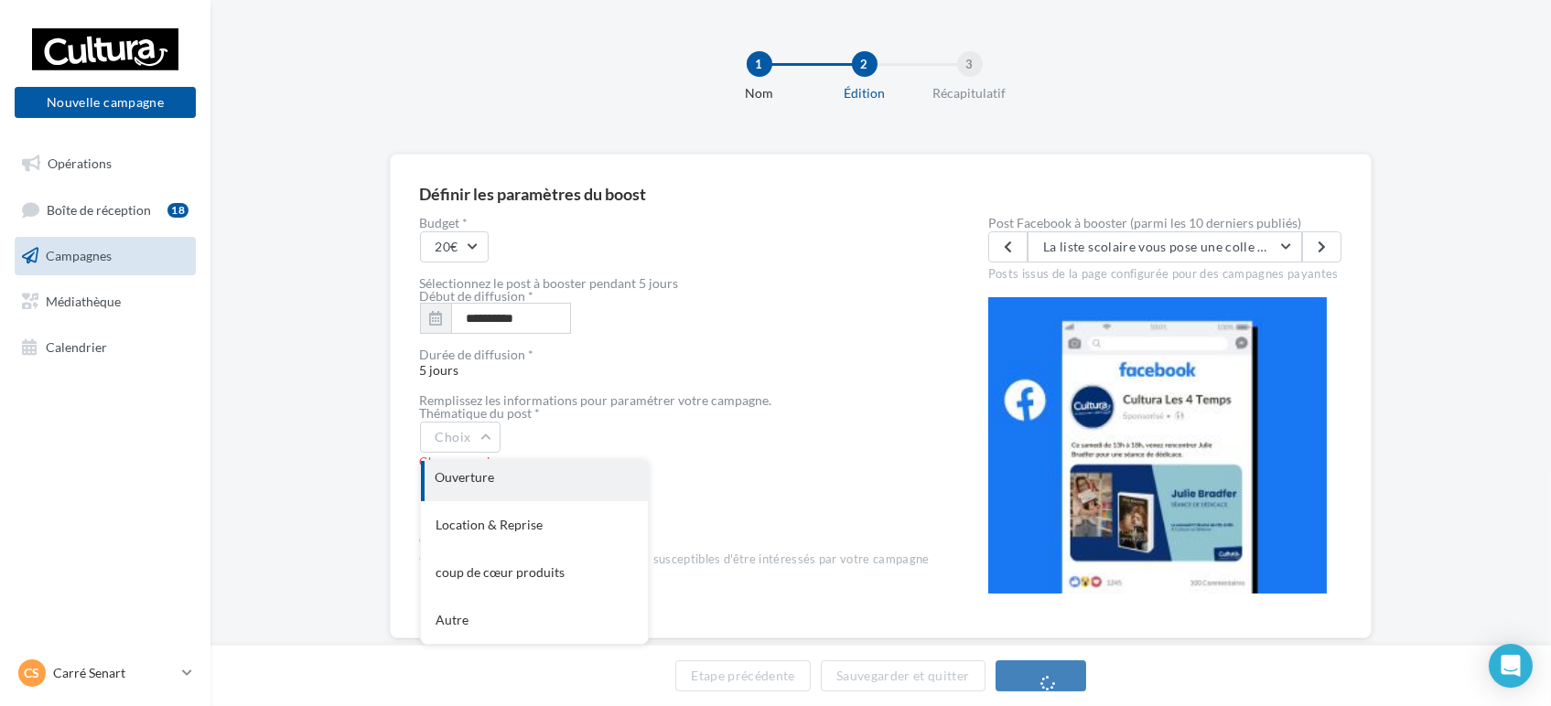
click at [521, 490] on div "Ouverture" at bounding box center [534, 478] width 227 height 48
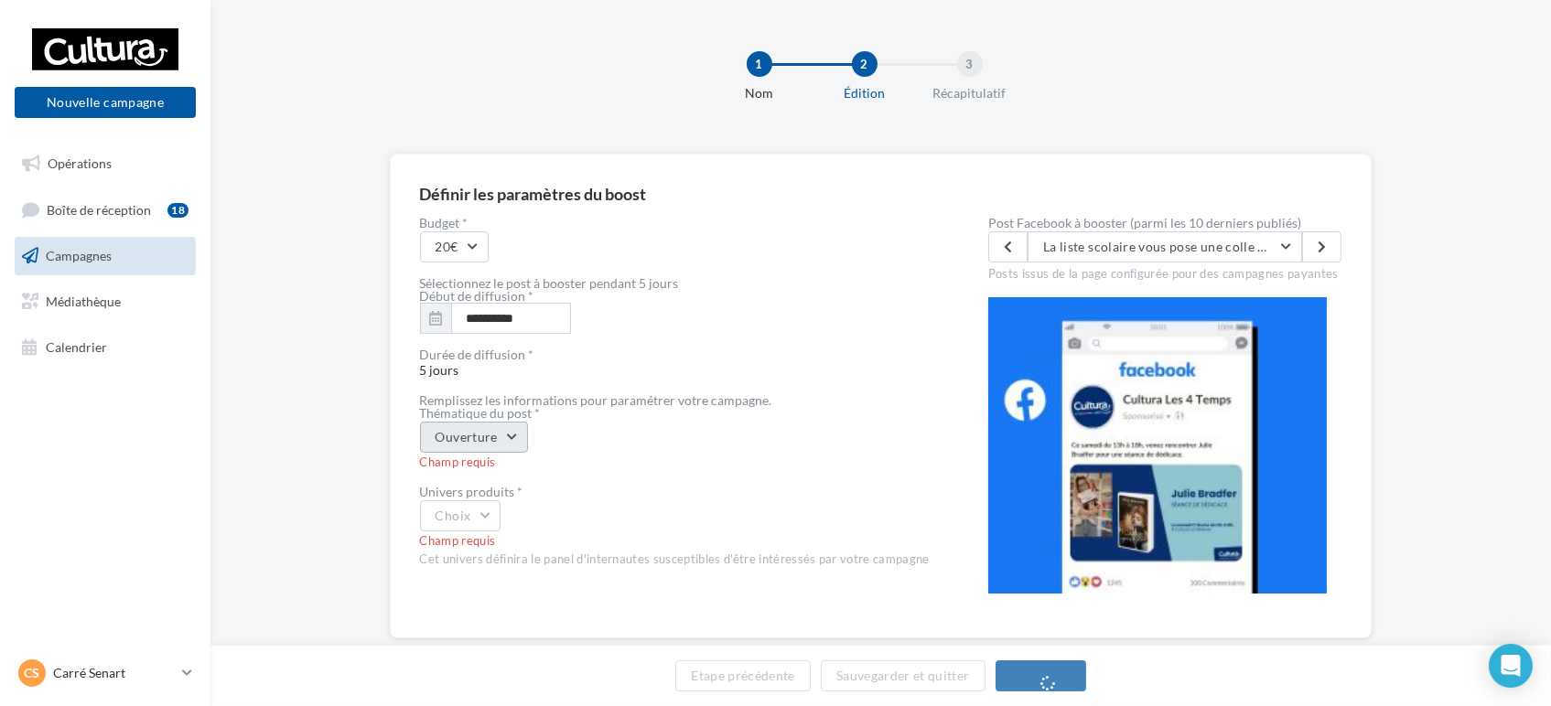
drag, startPoint x: 487, startPoint y: 430, endPoint x: 487, endPoint y: 448, distance: 18.3
click at [487, 430] on button "Ouverture" at bounding box center [474, 437] width 108 height 31
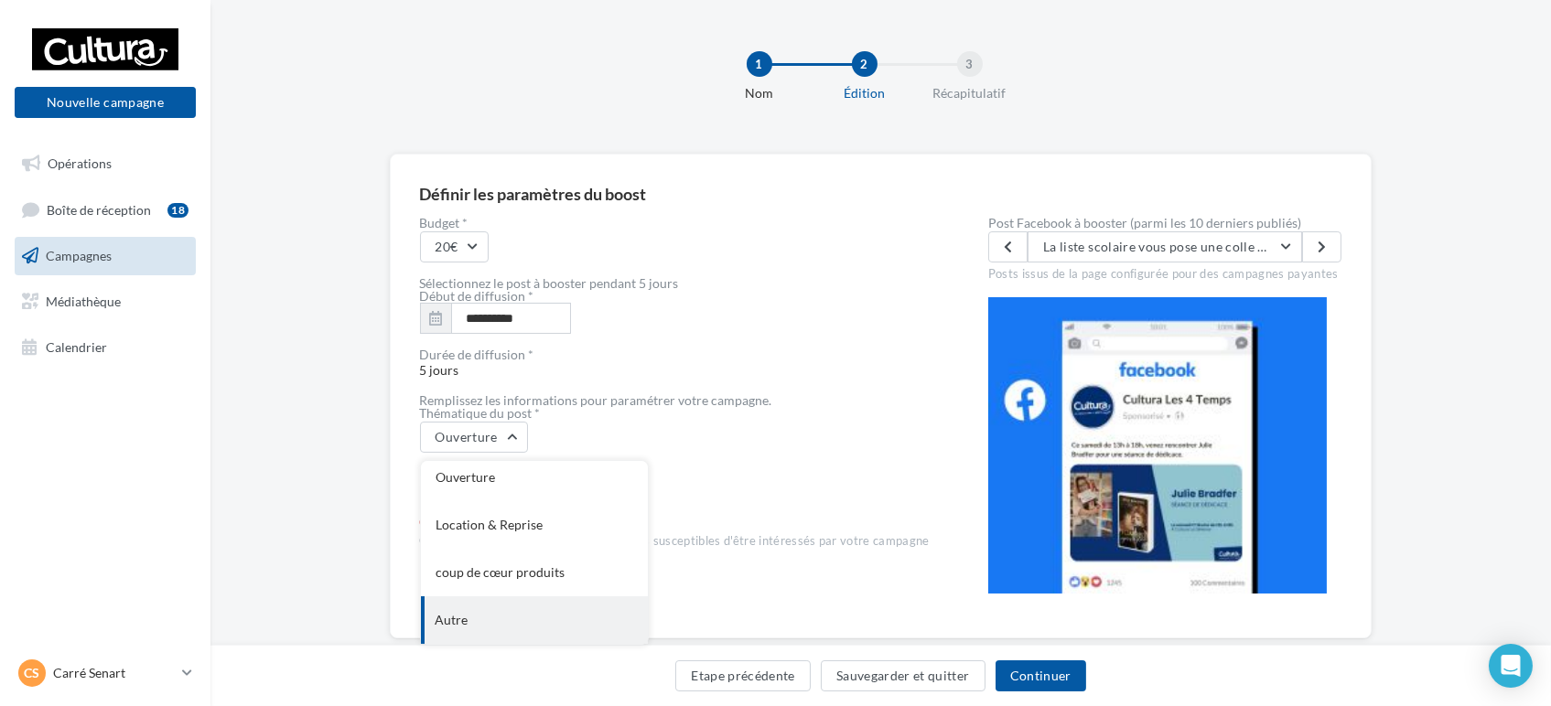
click at [486, 626] on div "Autre" at bounding box center [534, 620] width 227 height 48
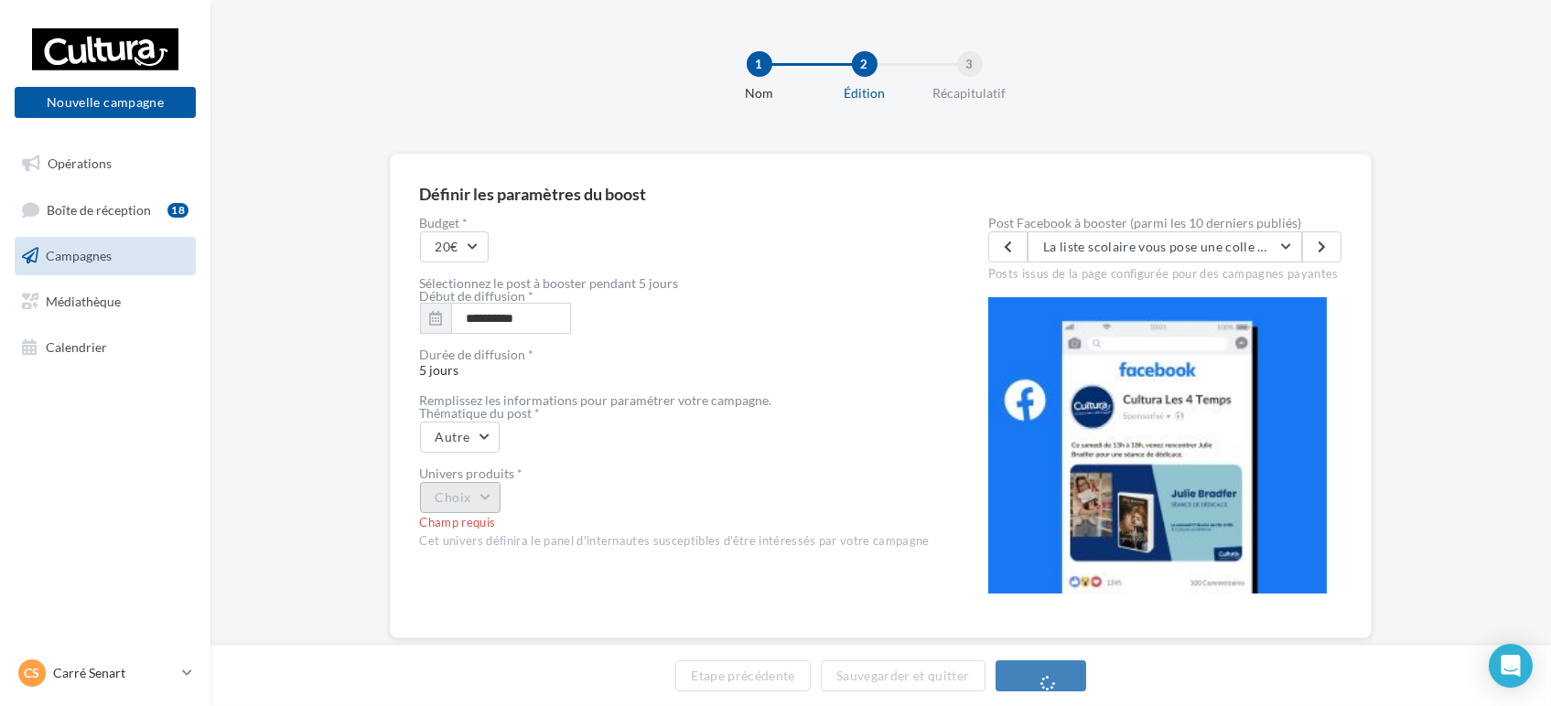
click at [459, 493] on button "Choix" at bounding box center [460, 497] width 81 height 31
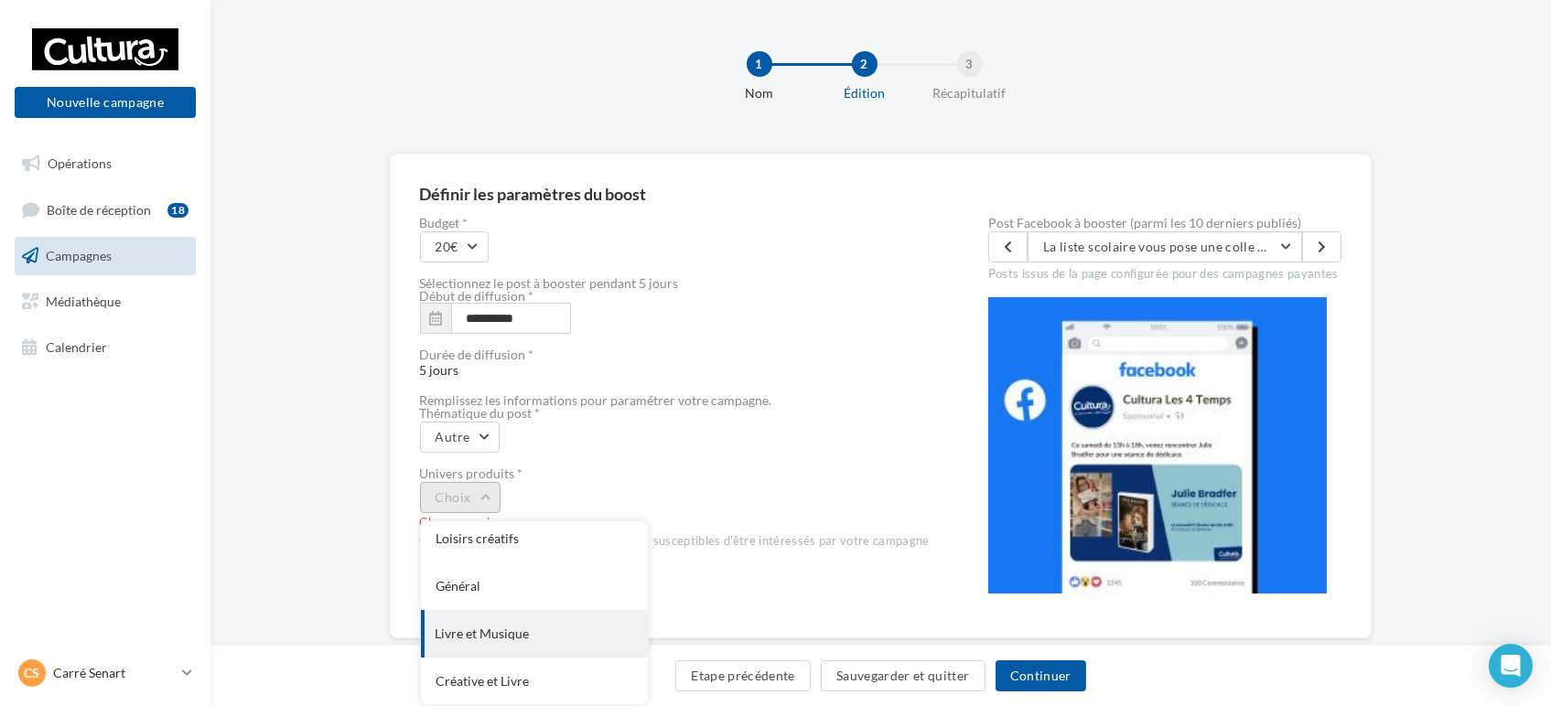
scroll to position [150, 0]
click at [500, 582] on div "Général" at bounding box center [534, 586] width 227 height 48
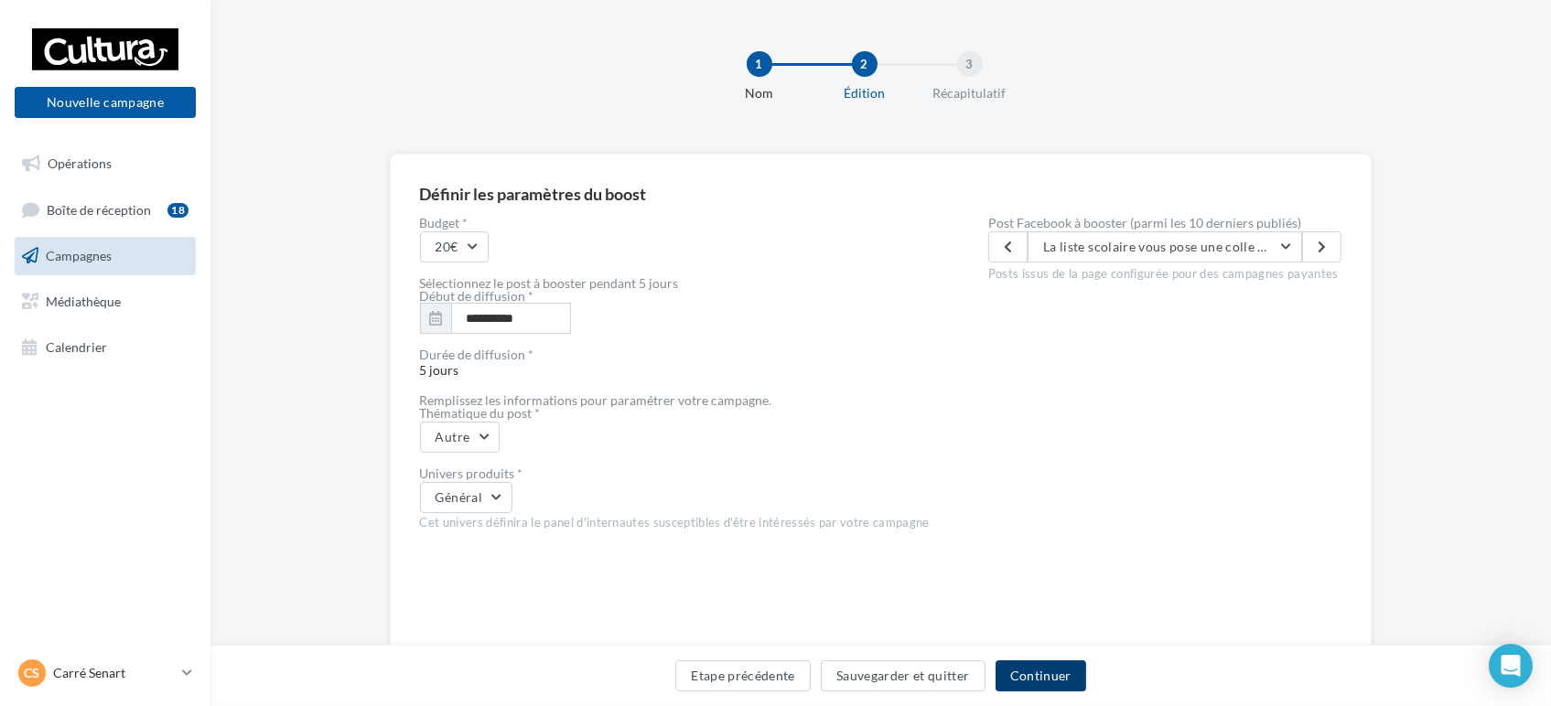
drag, startPoint x: 1056, startPoint y: 669, endPoint x: 1060, endPoint y: 644, distance: 25.1
click at [1057, 670] on button "Continuer" at bounding box center [1040, 675] width 91 height 31
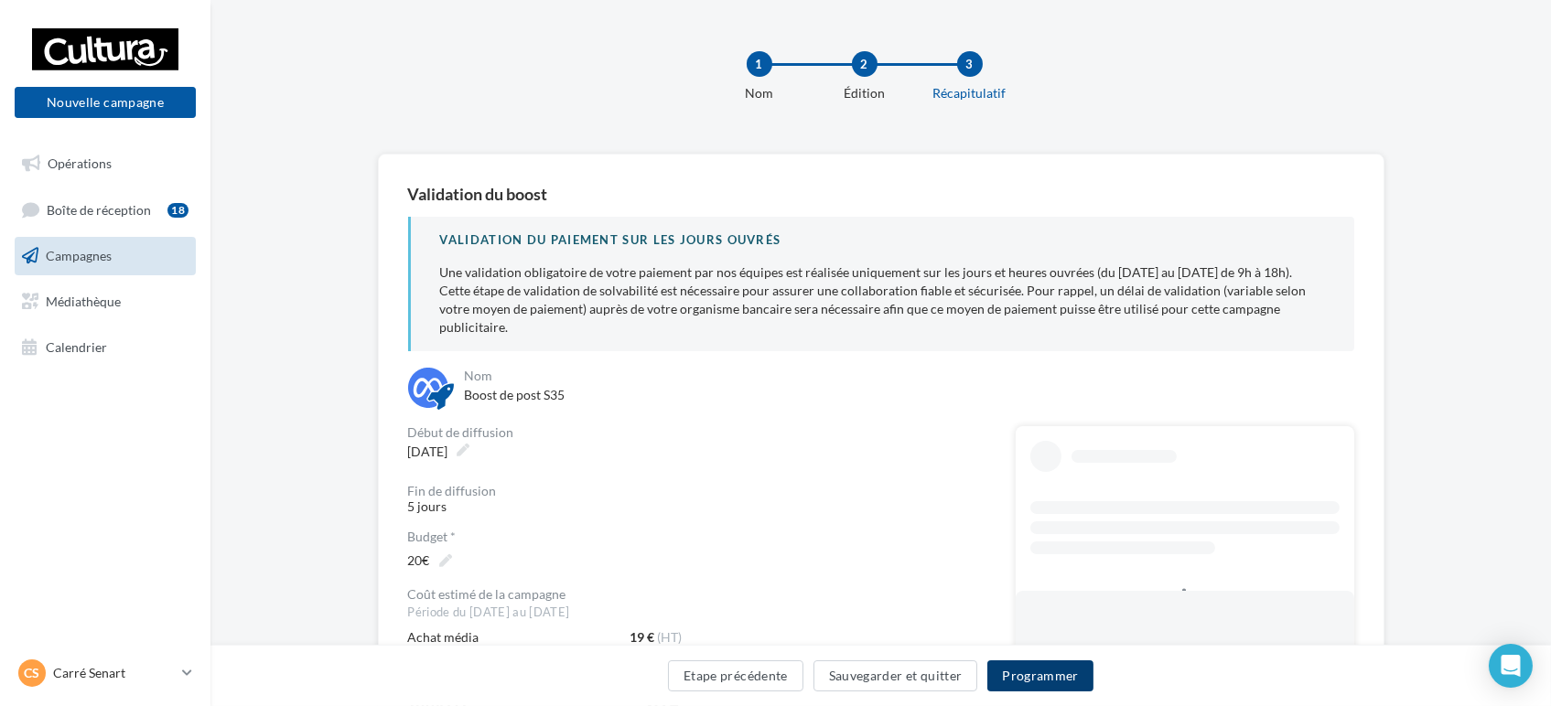
click at [1040, 671] on button "Programmer" at bounding box center [1040, 675] width 106 height 31
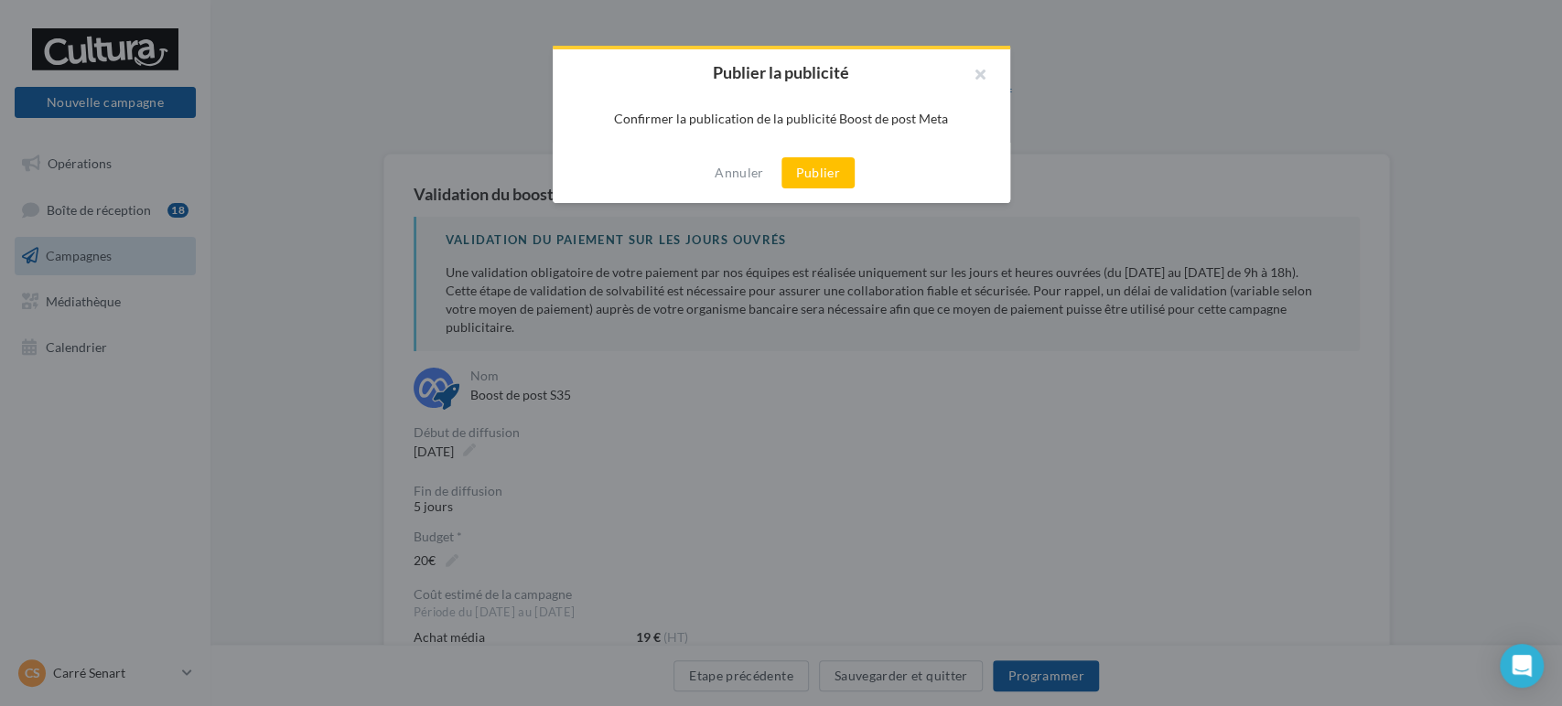
click at [752, 391] on div at bounding box center [781, 353] width 1562 height 706
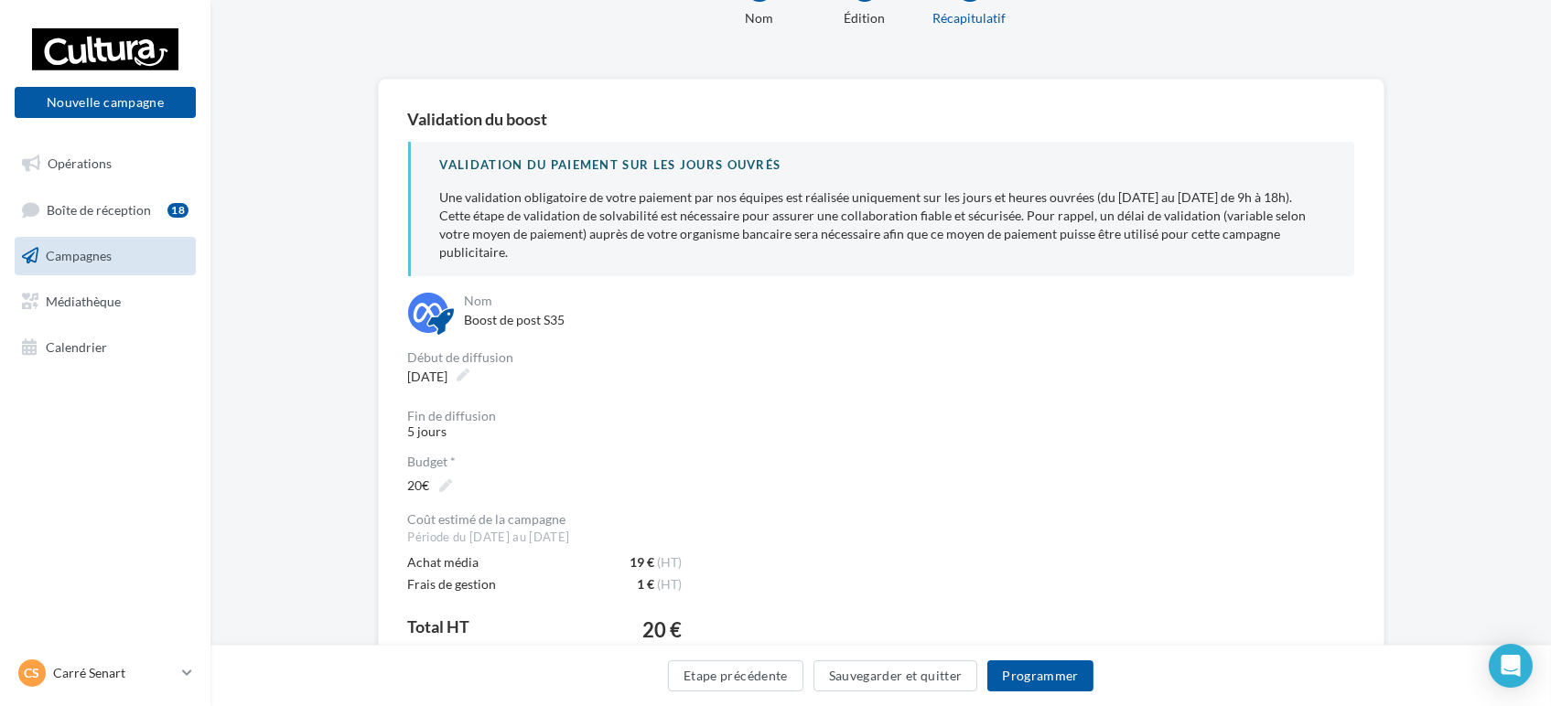
scroll to position [305, 0]
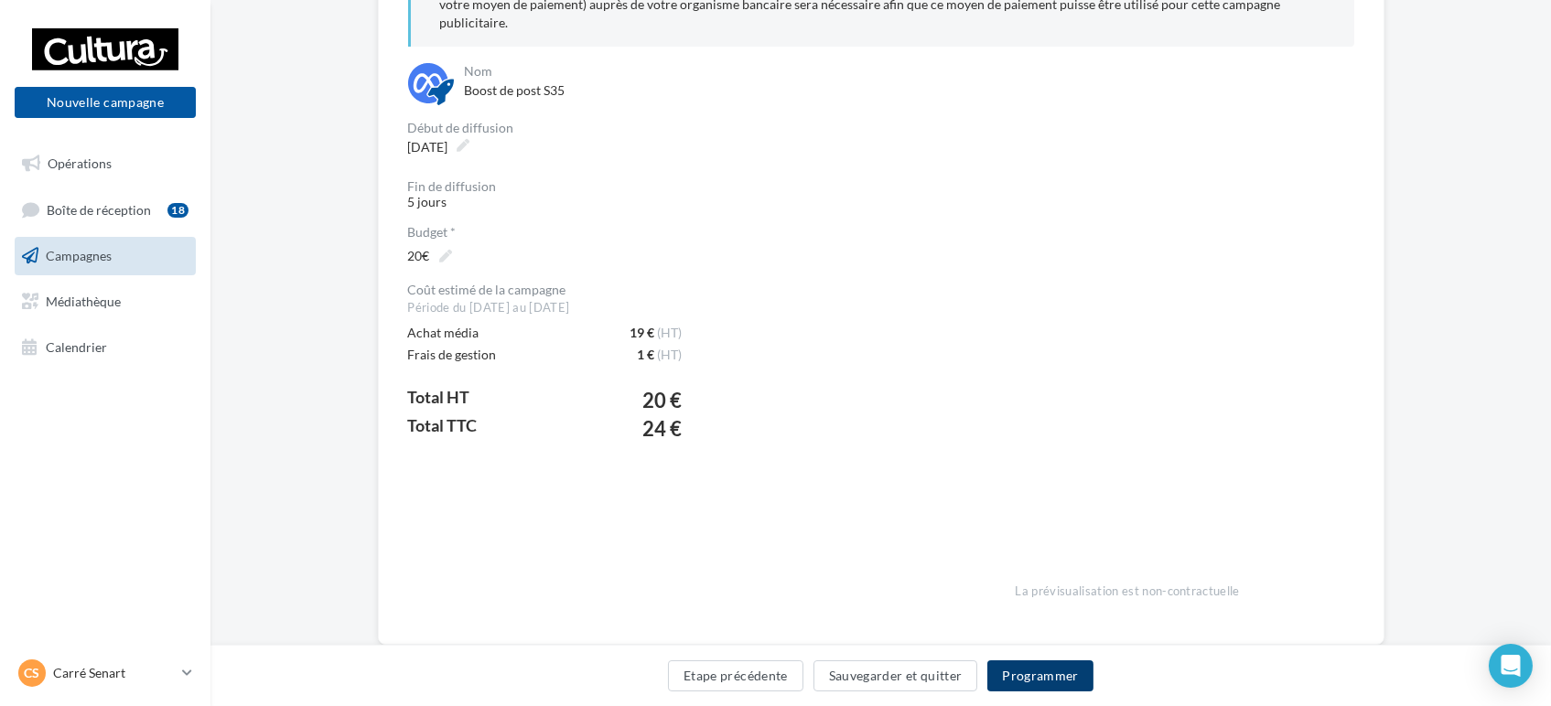
click at [1024, 676] on button "Programmer" at bounding box center [1040, 675] width 106 height 31
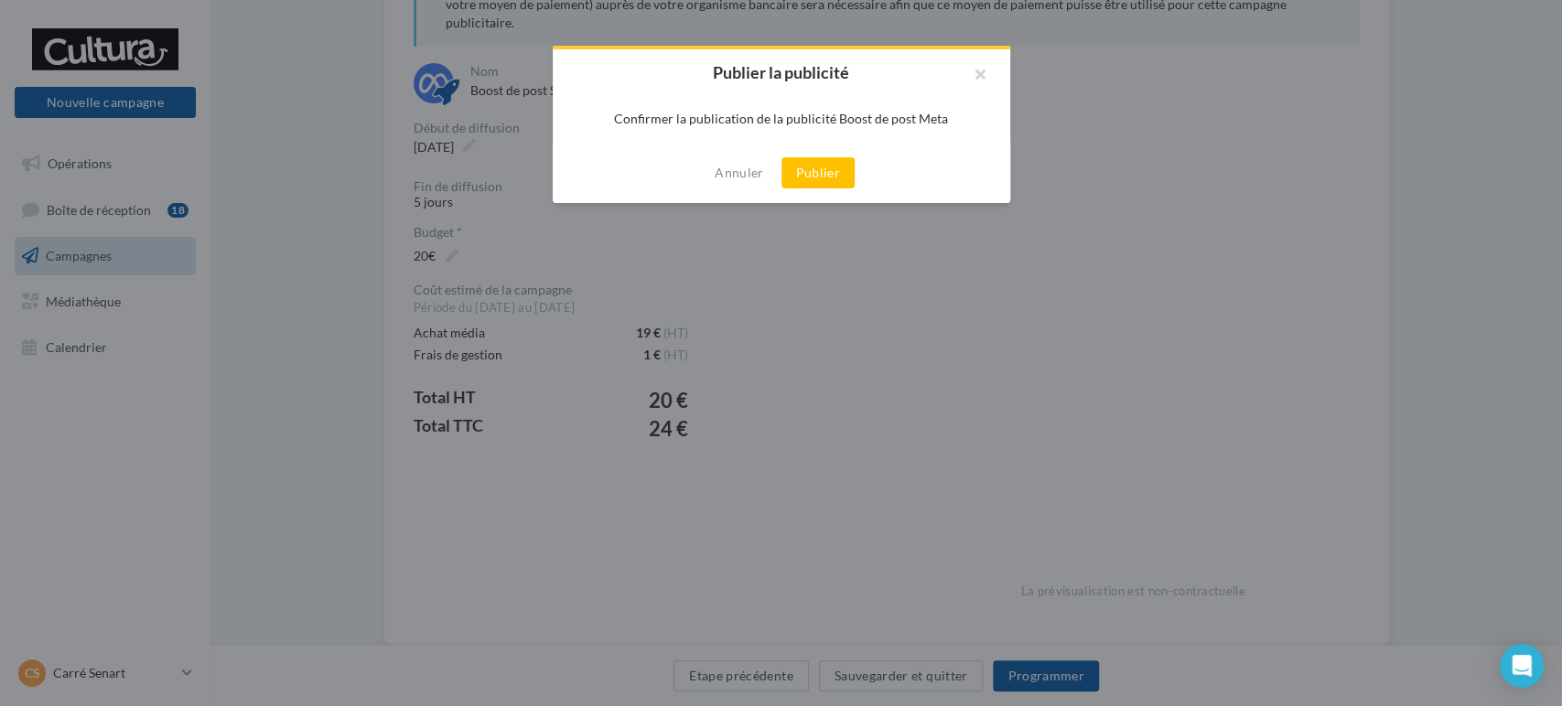
click at [814, 200] on div "Annuler Publier" at bounding box center [781, 173] width 457 height 60
click at [814, 170] on button "Publier" at bounding box center [817, 172] width 73 height 31
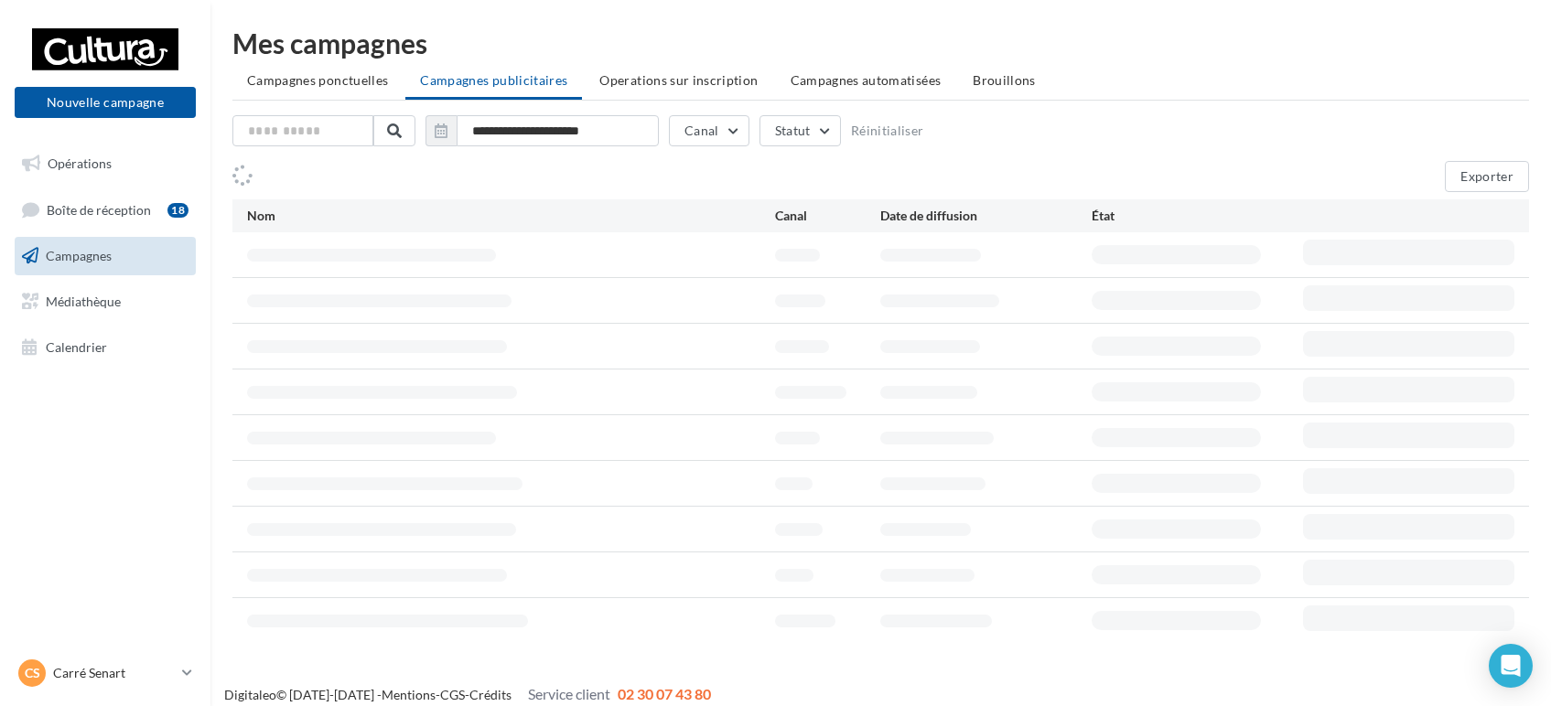
click at [142, 674] on p "Carré Senart" at bounding box center [114, 673] width 122 height 18
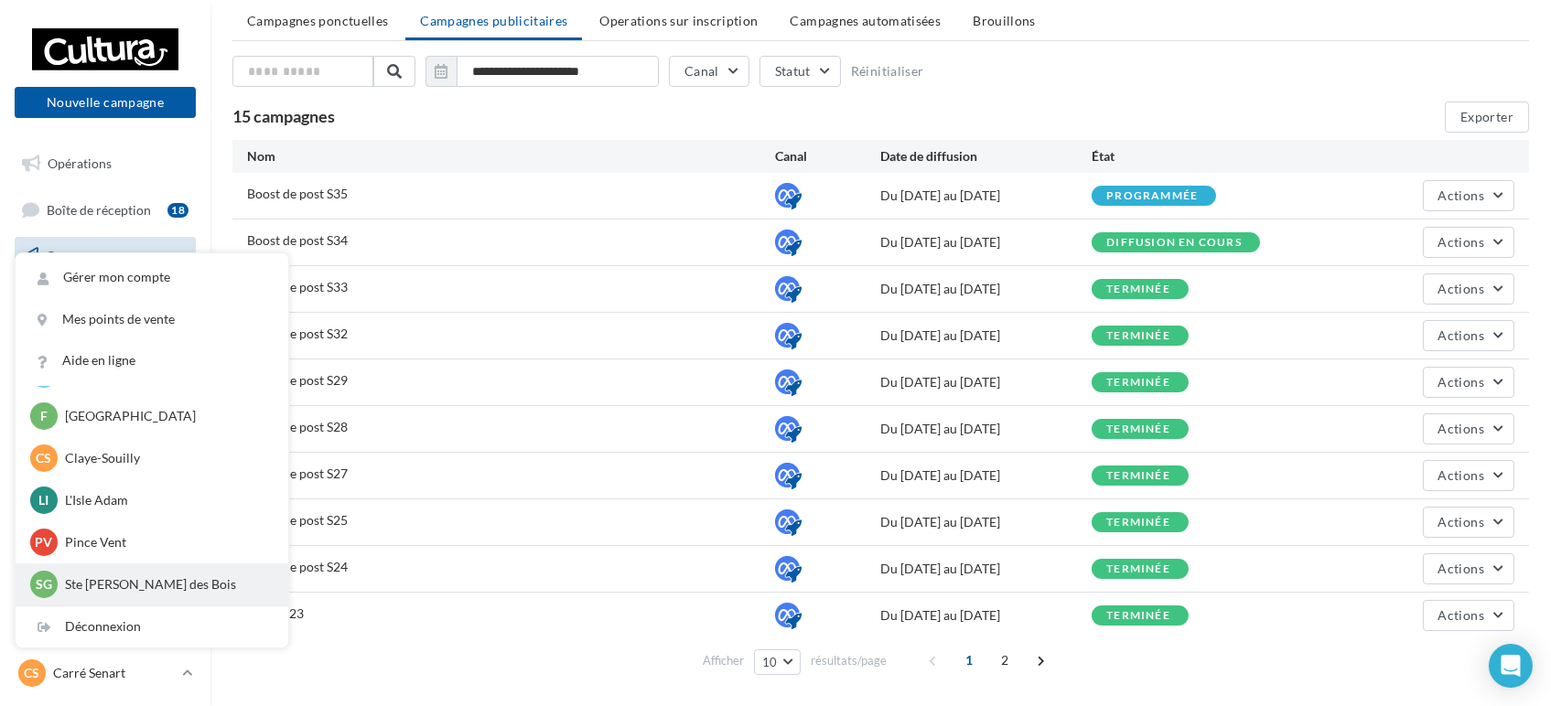
scroll to position [113, 0]
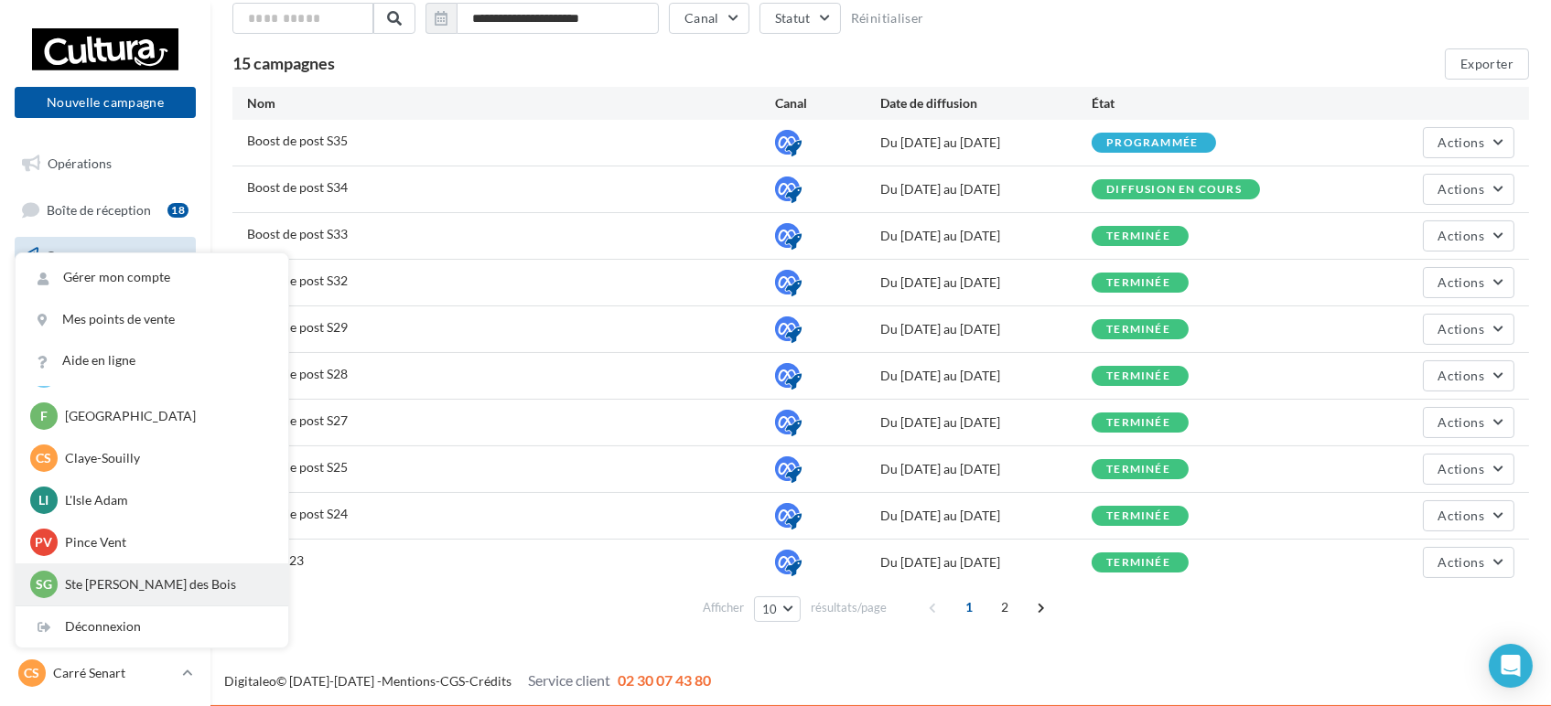
click at [144, 573] on div "SG Ste Geneviève des Bois r.duriaux6@cultura.fr" at bounding box center [151, 584] width 243 height 27
